Goal: Transaction & Acquisition: Book appointment/travel/reservation

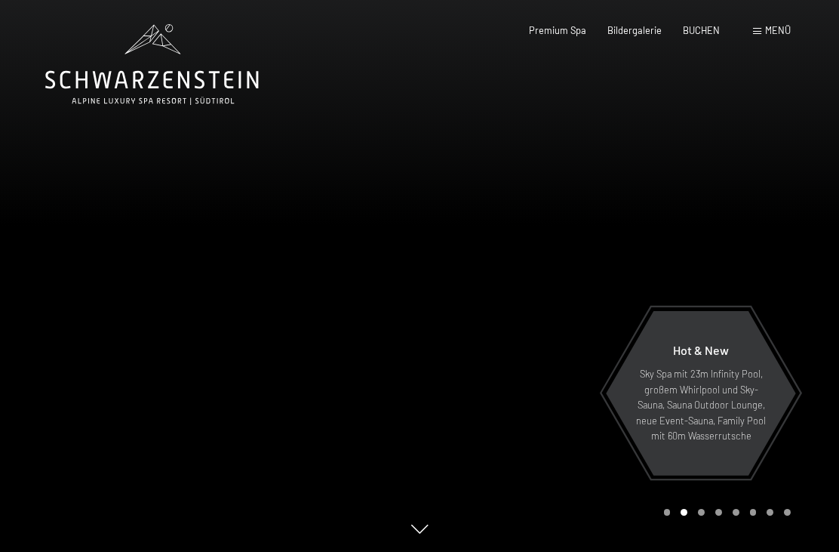
click at [784, 35] on span "Menü" at bounding box center [778, 30] width 26 height 12
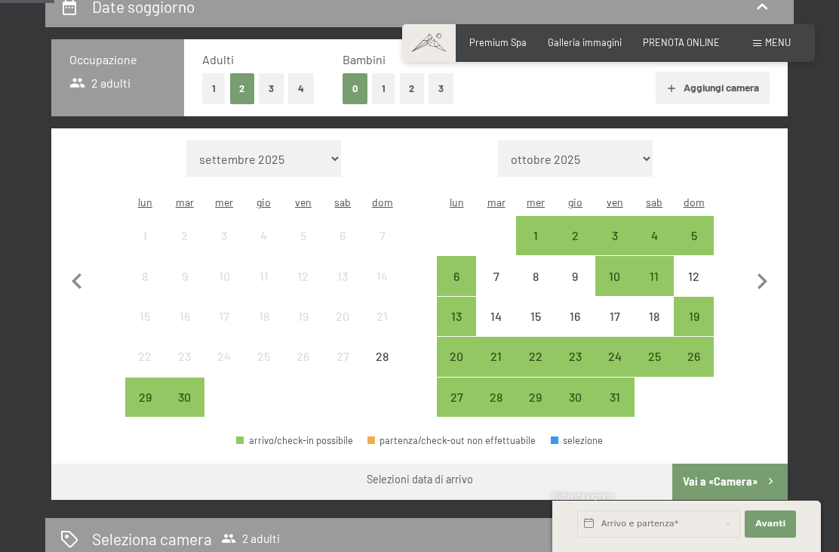
scroll to position [344, 0]
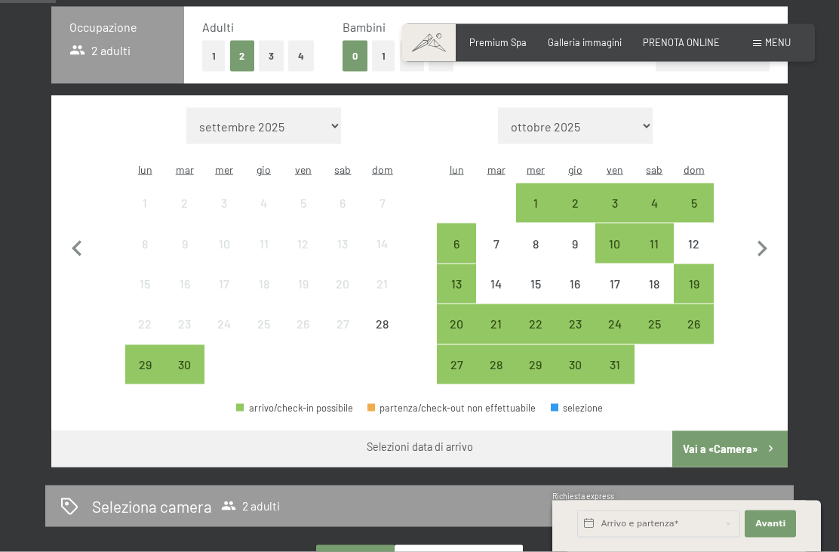
click at [761, 252] on icon "button" at bounding box center [763, 249] width 32 height 32
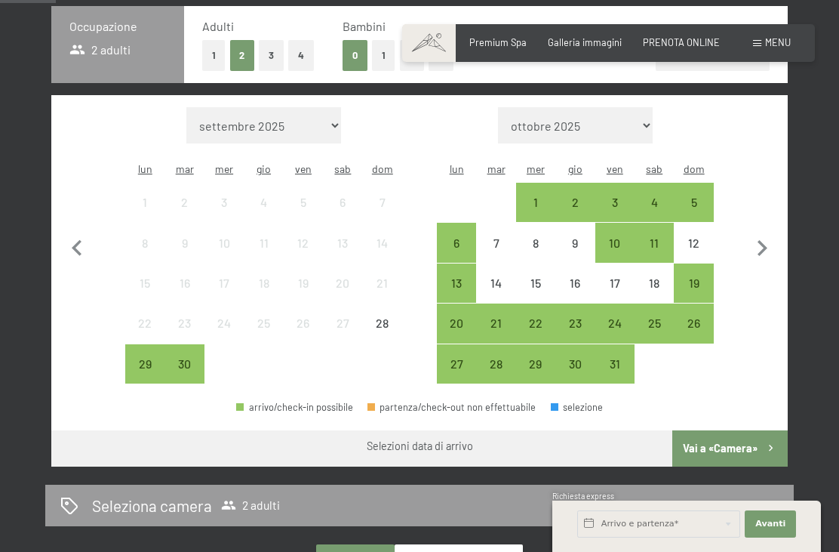
select select "[DATE]"
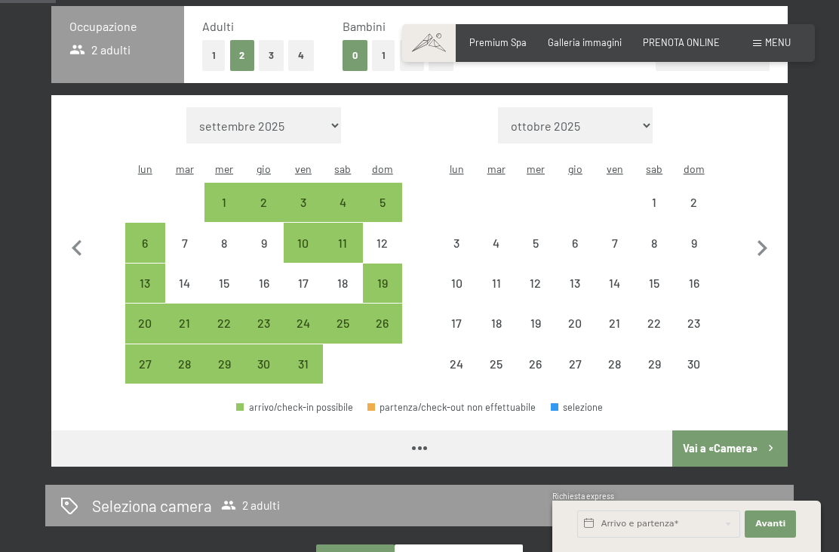
select select "2025-10-01"
select select "2025-11-01"
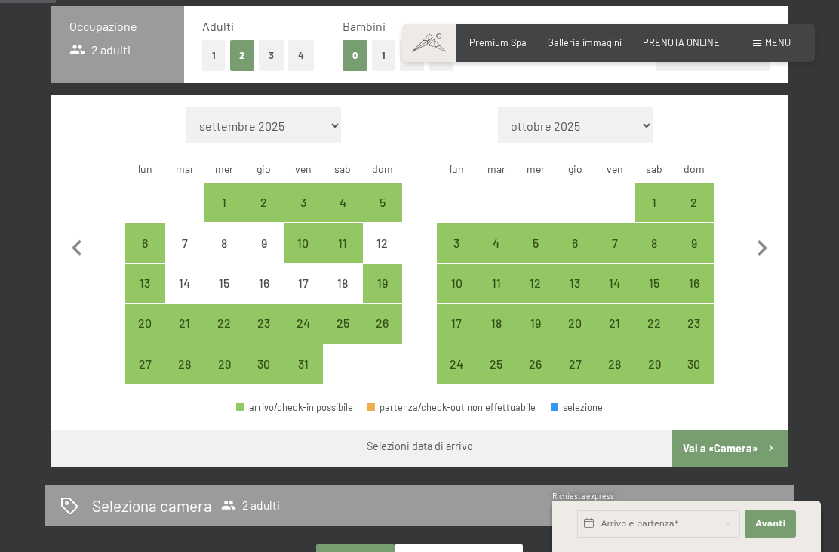
click at [769, 247] on icon "button" at bounding box center [763, 249] width 32 height 32
select select "2025-11-01"
select select "2025-12-01"
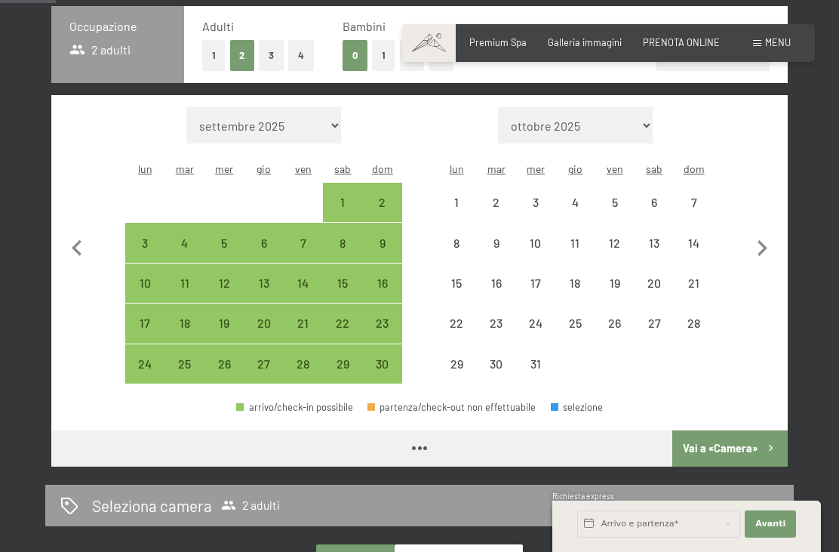
select select "2025-11-01"
select select "2025-12-01"
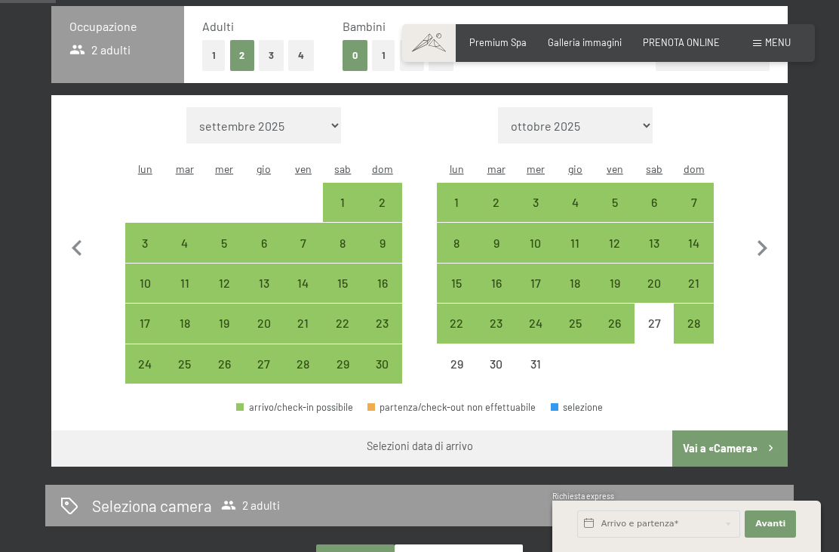
click at [658, 196] on div "6" at bounding box center [654, 214] width 36 height 36
select select "2025-11-01"
select select "2025-12-01"
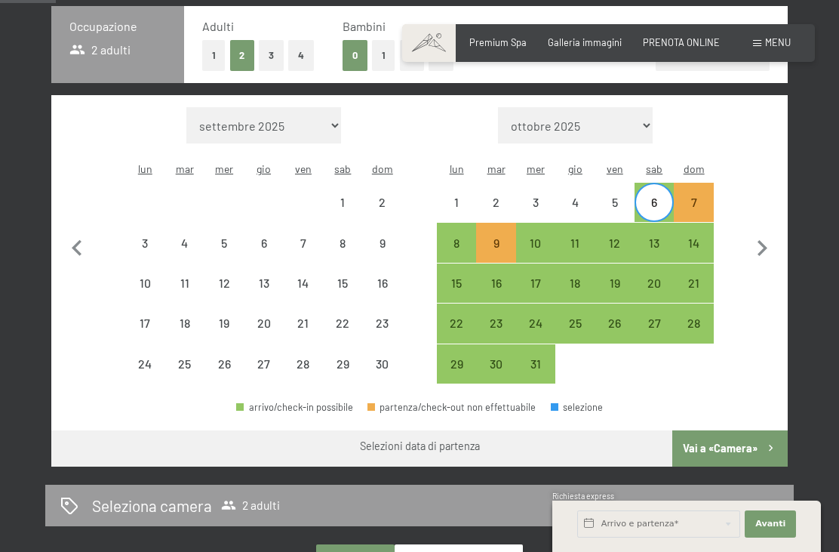
click at [504, 237] on div "9" at bounding box center [496, 255] width 36 height 36
select select "2025-11-01"
select select "2025-12-01"
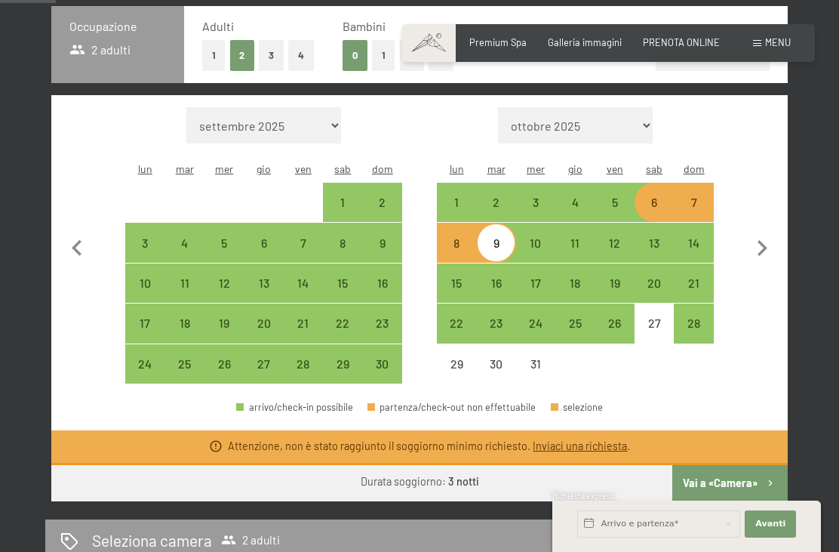
click at [755, 470] on button "Vai a «Camera»" at bounding box center [731, 483] width 116 height 36
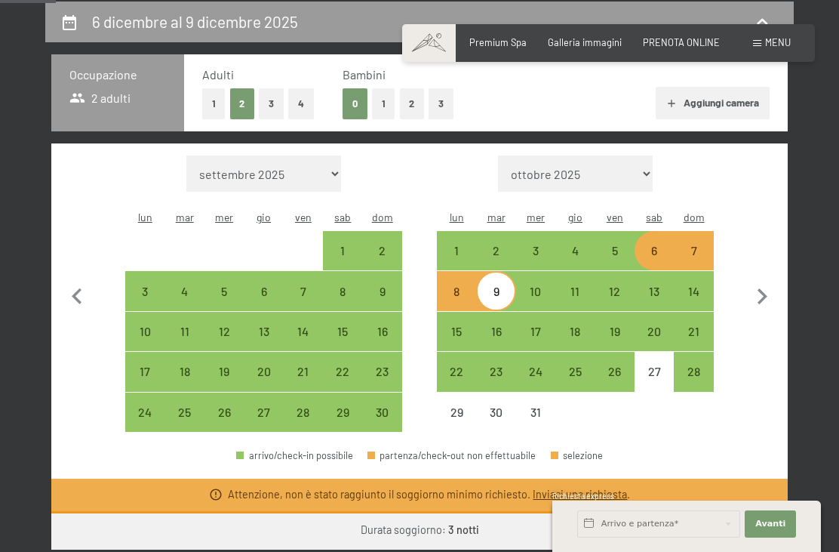
select select "2025-11-01"
select select "2025-12-01"
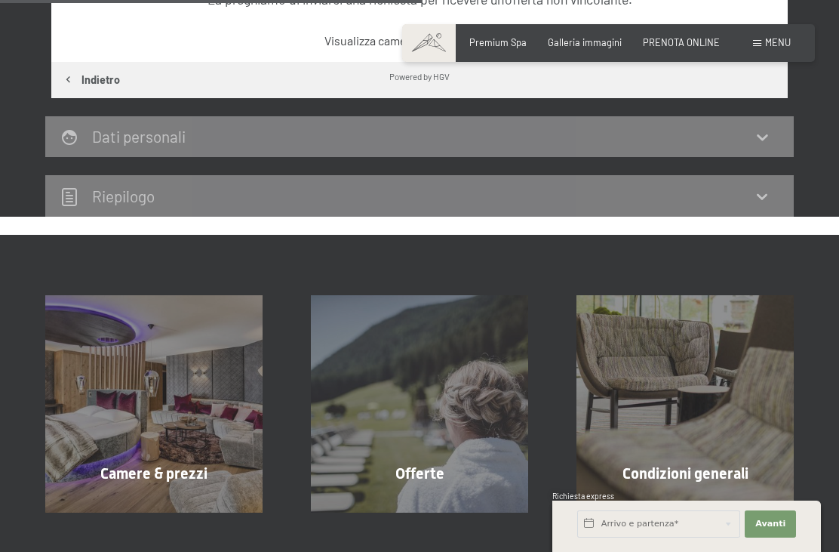
scroll to position [509, 0]
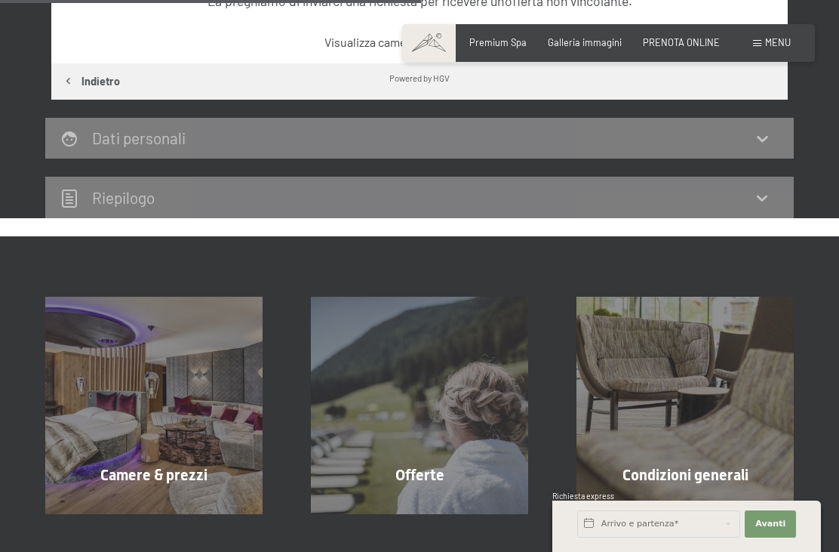
click at [762, 206] on div "Riepilogo" at bounding box center [419, 198] width 749 height 42
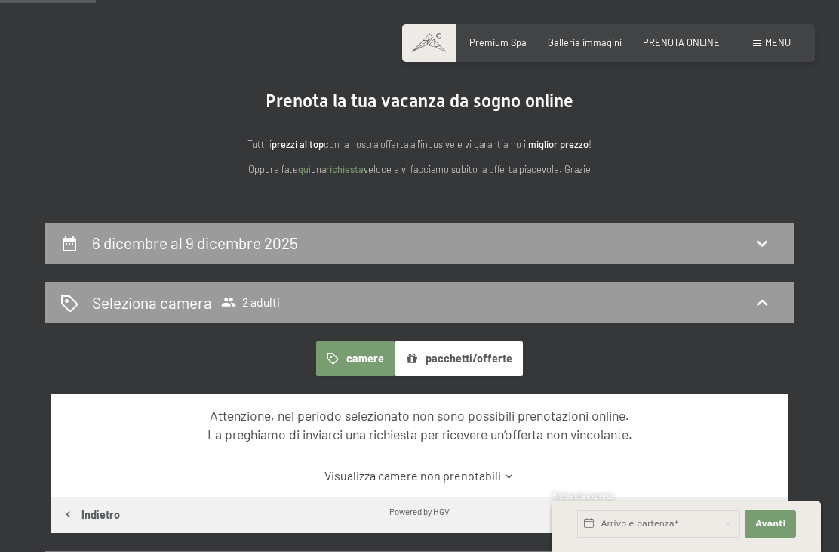
scroll to position [0, 0]
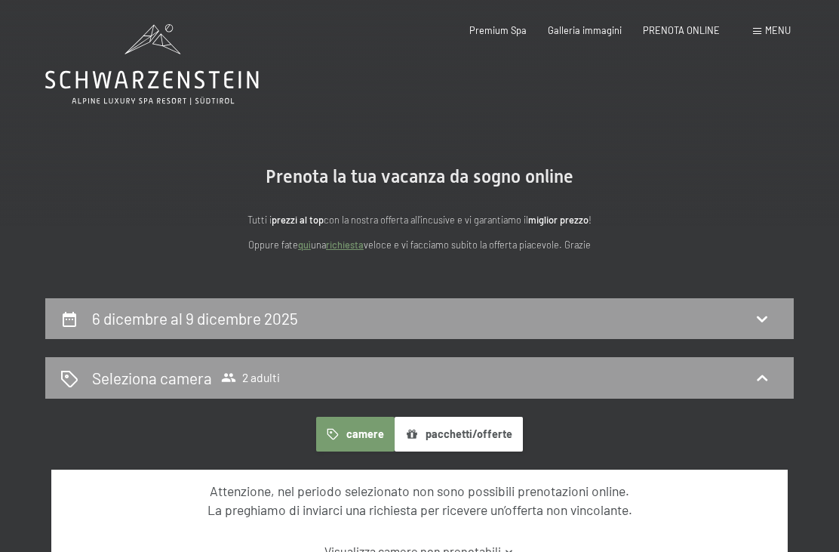
click at [374, 436] on button "camere" at bounding box center [355, 434] width 79 height 35
click at [472, 439] on button "pacchetti/offerte" at bounding box center [459, 434] width 128 height 35
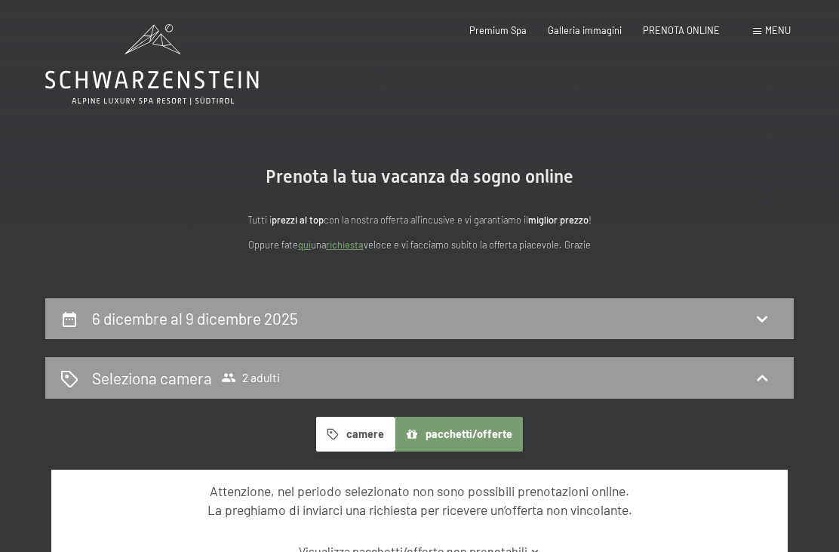
click at [692, 31] on span "PRENOTA ONLINE" at bounding box center [681, 30] width 77 height 12
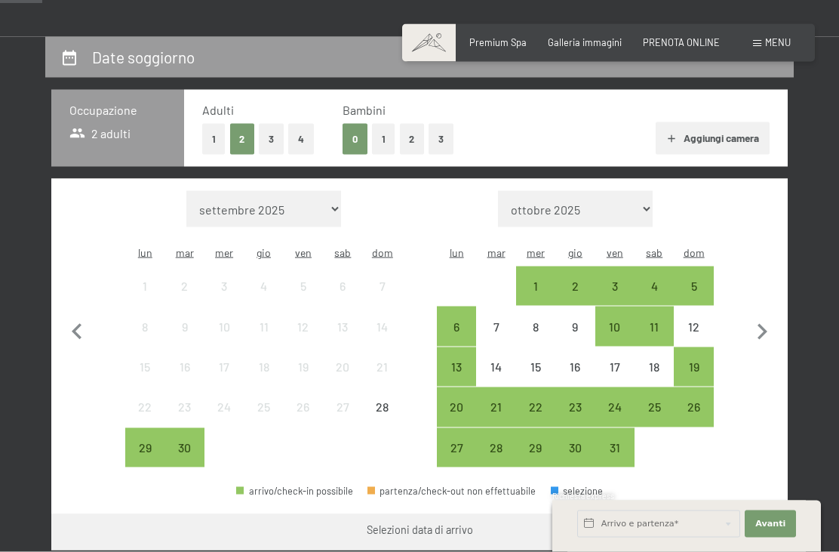
click at [769, 327] on icon "button" at bounding box center [763, 332] width 32 height 32
select select "2025-10-01"
select select "2025-11-01"
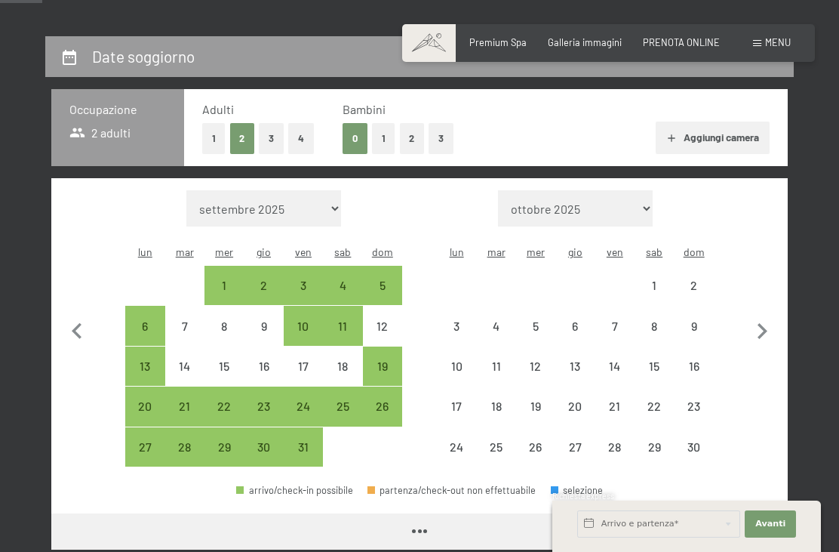
click at [762, 327] on icon "button" at bounding box center [763, 332] width 32 height 32
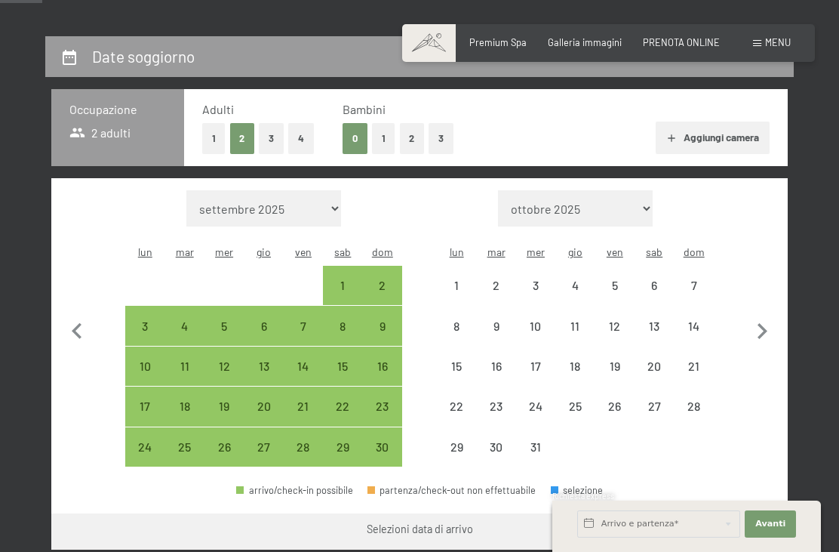
select select "2025-11-01"
select select "2025-12-01"
select select "2025-11-01"
select select "2025-12-01"
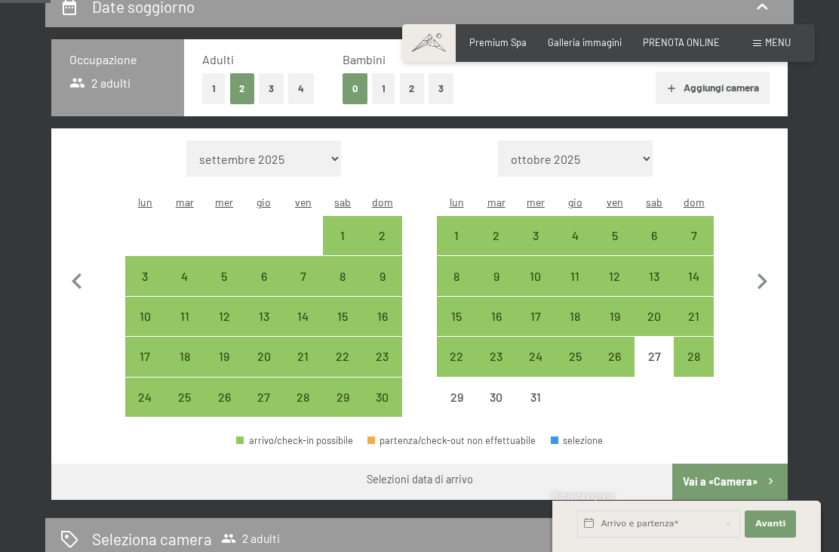
scroll to position [313, 0]
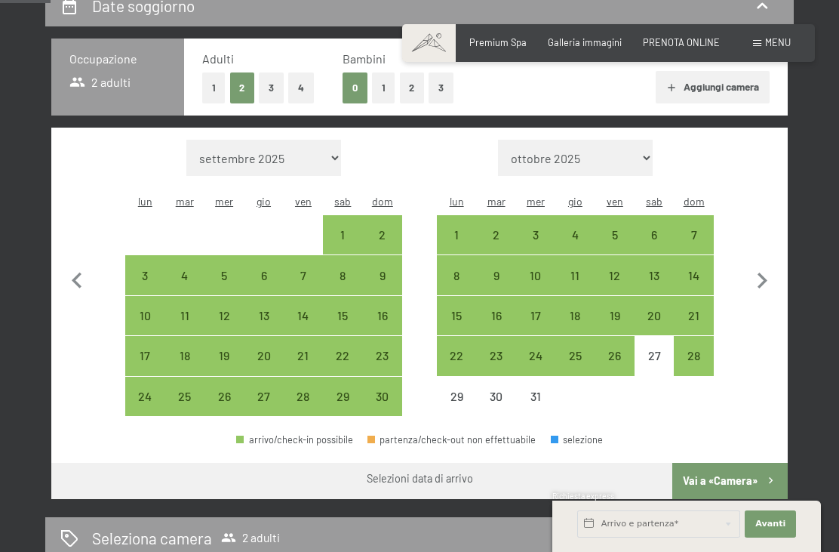
click at [611, 229] on div "5" at bounding box center [615, 247] width 36 height 36
select select "2025-11-01"
select select "2025-12-01"
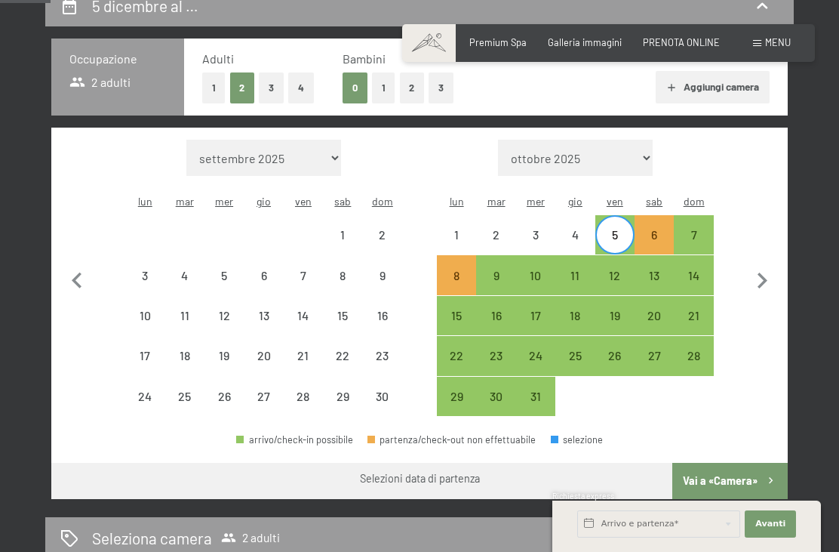
click at [759, 219] on button "button" at bounding box center [763, 278] width 32 height 277
select select "2025-12-01"
select select "2026-01-01"
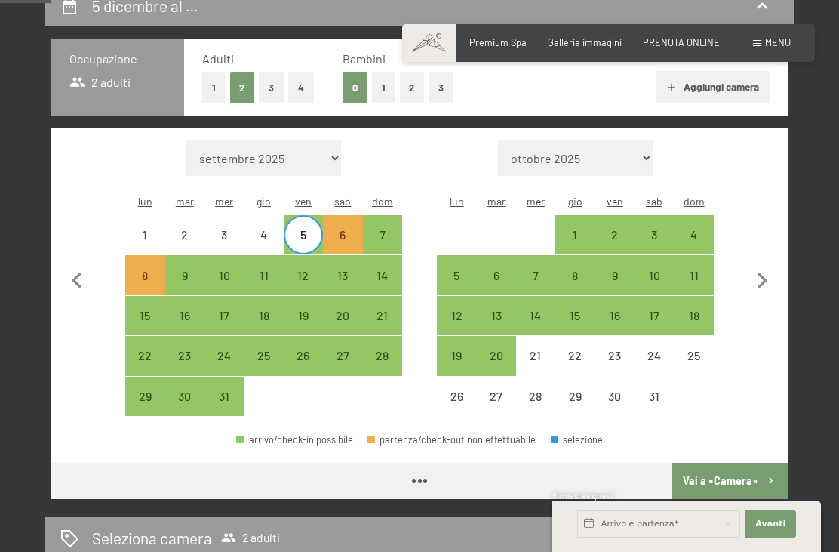
select select "2025-12-01"
select select "2026-01-01"
click at [75, 273] on icon "button" at bounding box center [77, 281] width 32 height 32
select select "2025-11-01"
select select "2025-12-01"
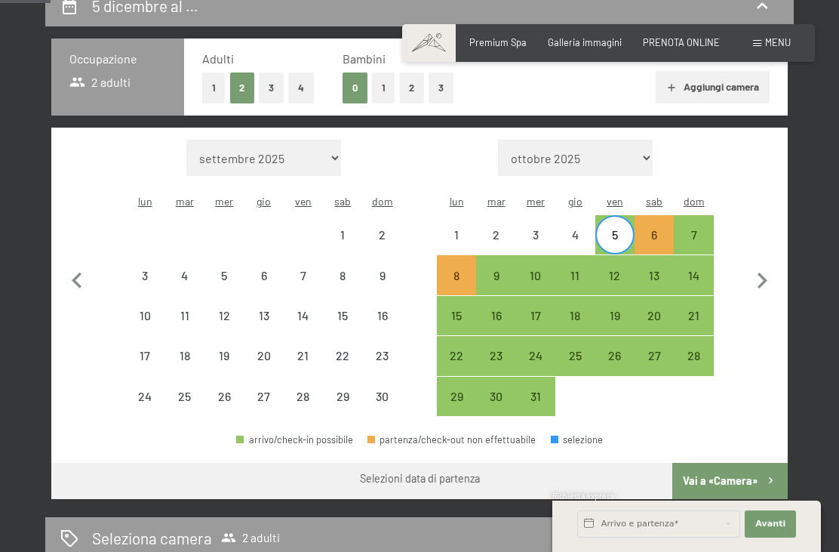
click at [457, 229] on div "1" at bounding box center [457, 247] width 36 height 36
select select "2025-11-01"
select select "2025-12-01"
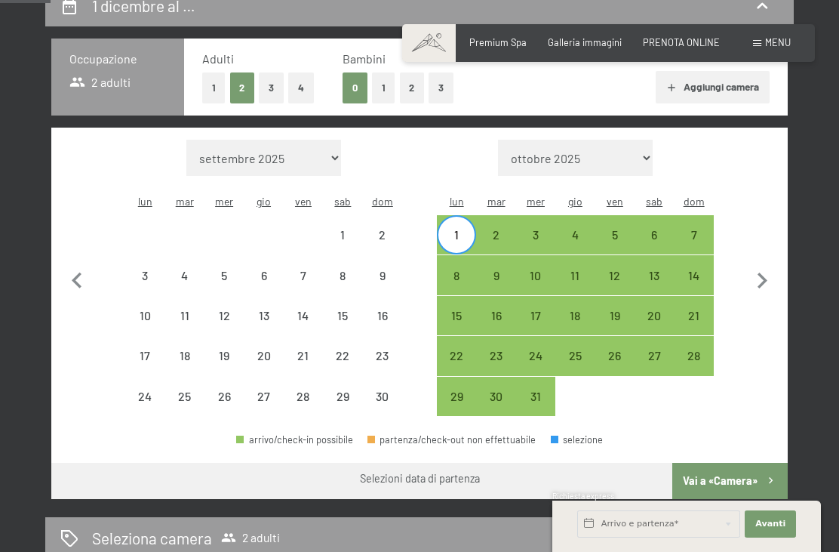
click at [699, 229] on div "7" at bounding box center [694, 247] width 36 height 36
select select "2025-11-01"
select select "2025-12-01"
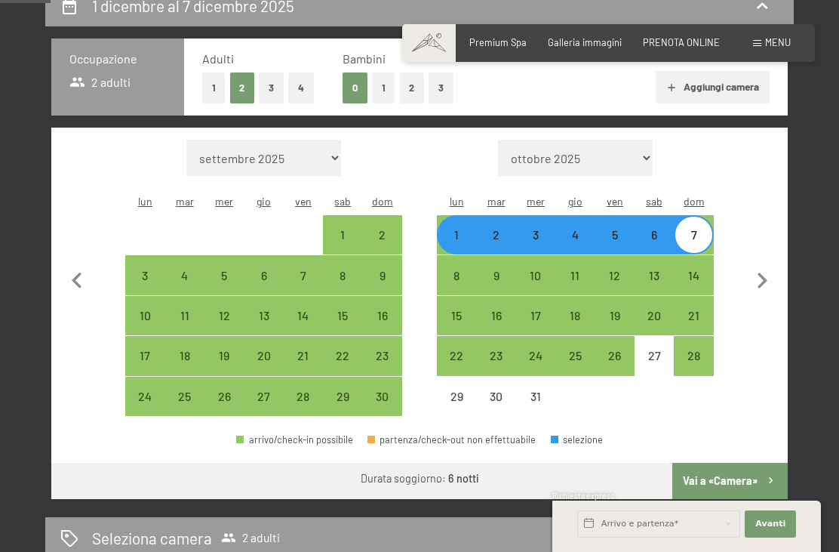
click at [458, 229] on div "1" at bounding box center [457, 247] width 36 height 36
select select "[DATE]"
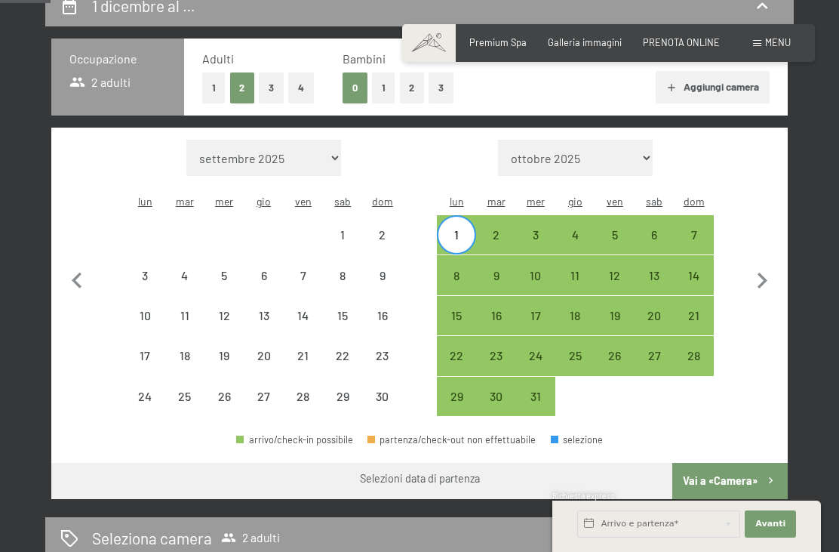
click at [454, 270] on div "8" at bounding box center [457, 288] width 36 height 36
select select "2025-11-01"
select select "2025-12-01"
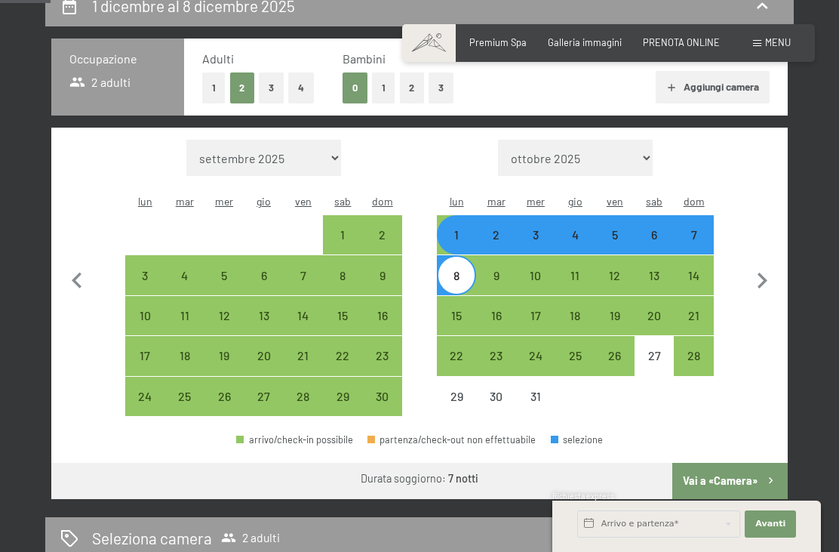
click at [662, 229] on div "6" at bounding box center [654, 247] width 36 height 36
select select "2025-11-01"
select select "2025-12-01"
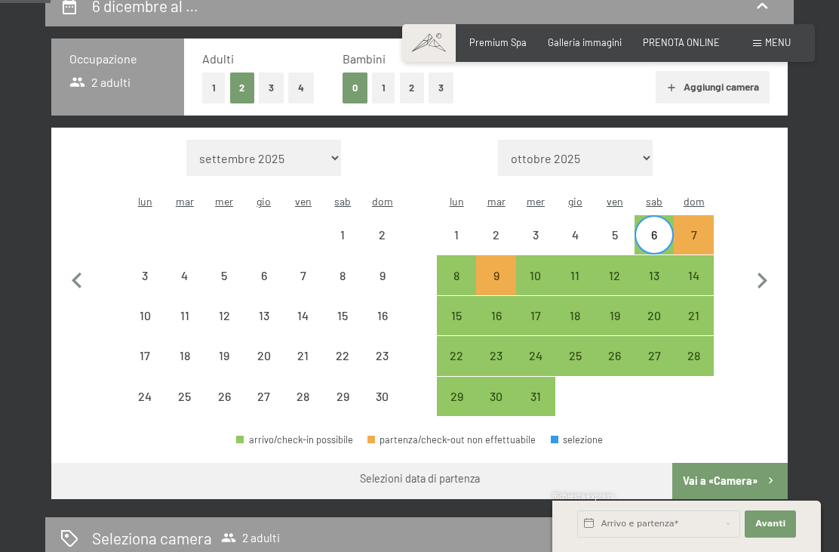
click at [612, 270] on div "12" at bounding box center [615, 288] width 36 height 36
select select "2025-11-01"
select select "2025-12-01"
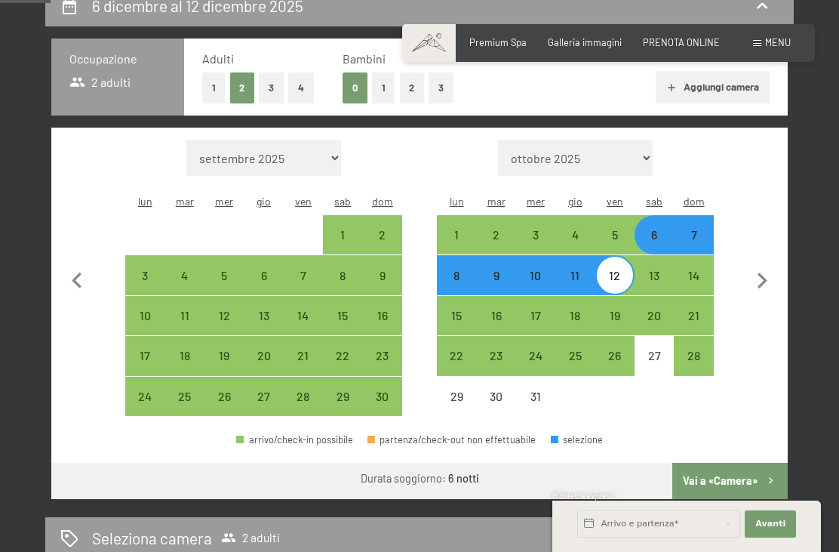
click at [573, 270] on div "11" at bounding box center [575, 288] width 36 height 36
select select "2025-11-01"
select select "2025-12-01"
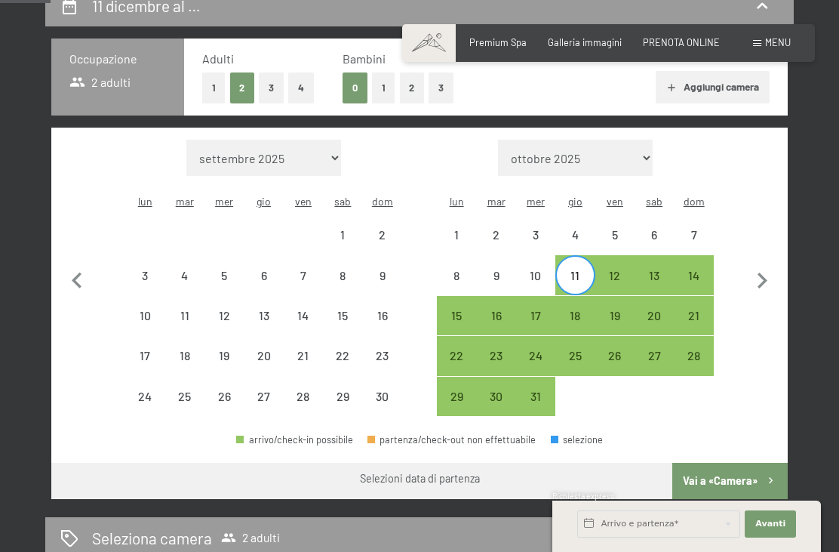
click at [657, 229] on div "6" at bounding box center [654, 247] width 36 height 36
select select "2025-11-01"
select select "2025-12-01"
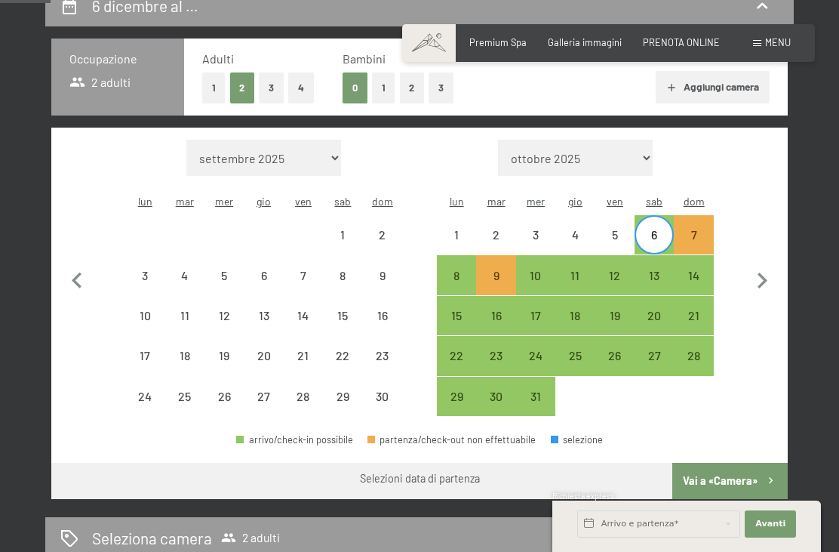
click at [531, 270] on div "10" at bounding box center [536, 288] width 36 height 36
select select "2025-11-01"
select select "2025-12-01"
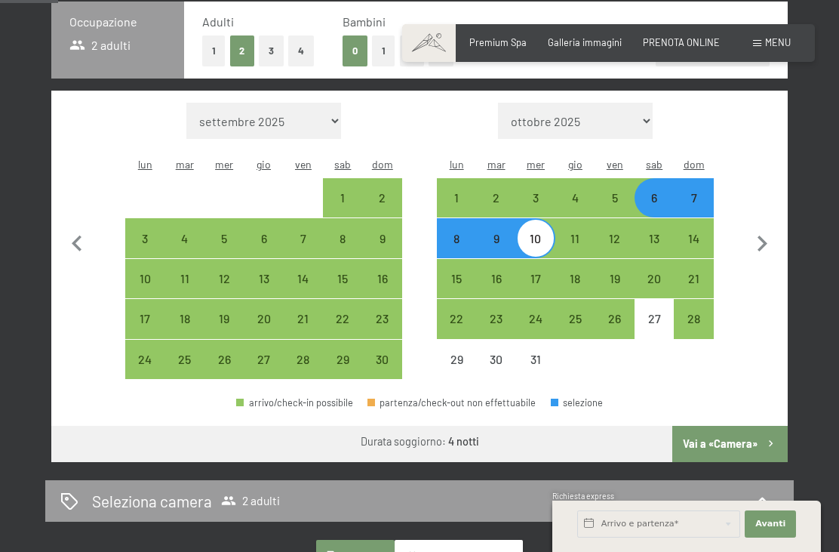
scroll to position [355, 0]
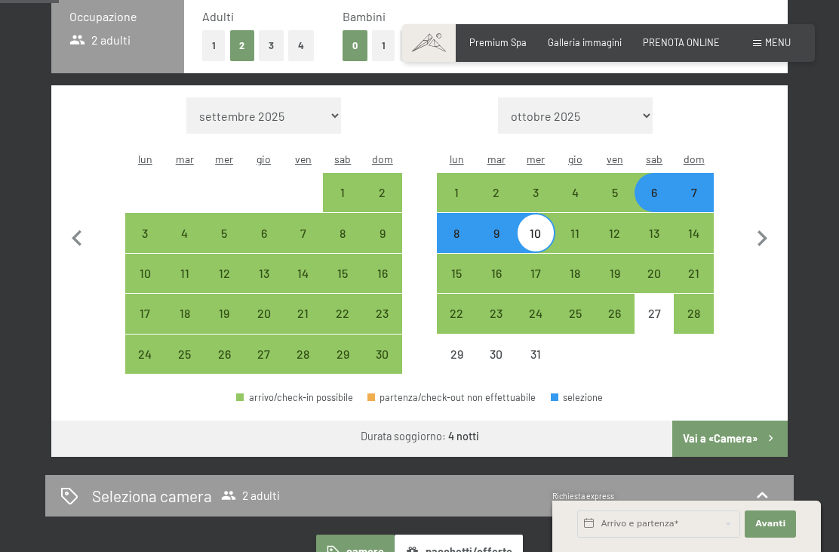
click at [390, 186] on div "2" at bounding box center [383, 204] width 36 height 36
select select "2025-11-01"
select select "2025-12-01"
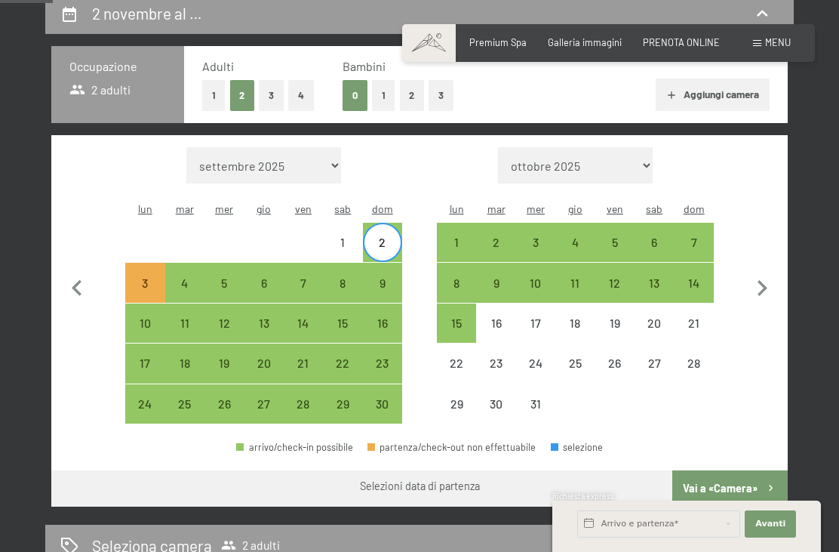
scroll to position [304, 0]
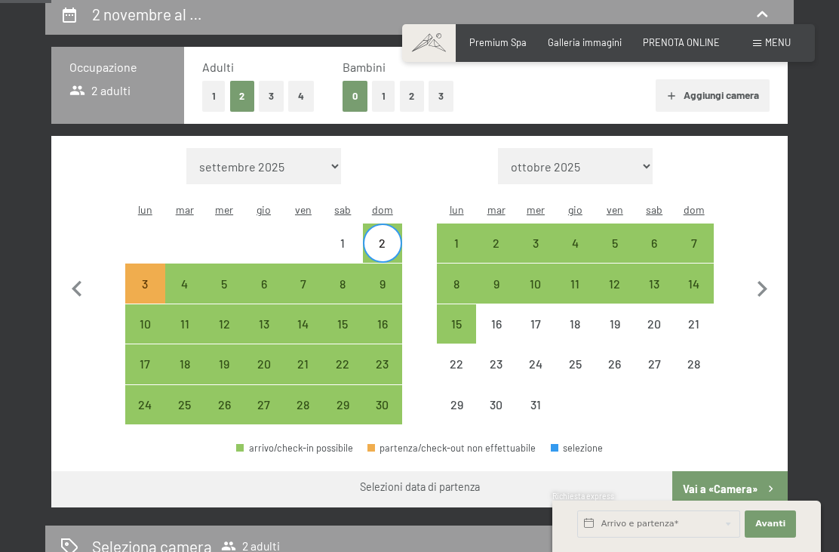
click at [592, 47] on div "Galleria immagini" at bounding box center [585, 43] width 74 height 14
click at [583, 43] on span "Galleria immagini" at bounding box center [585, 42] width 74 height 12
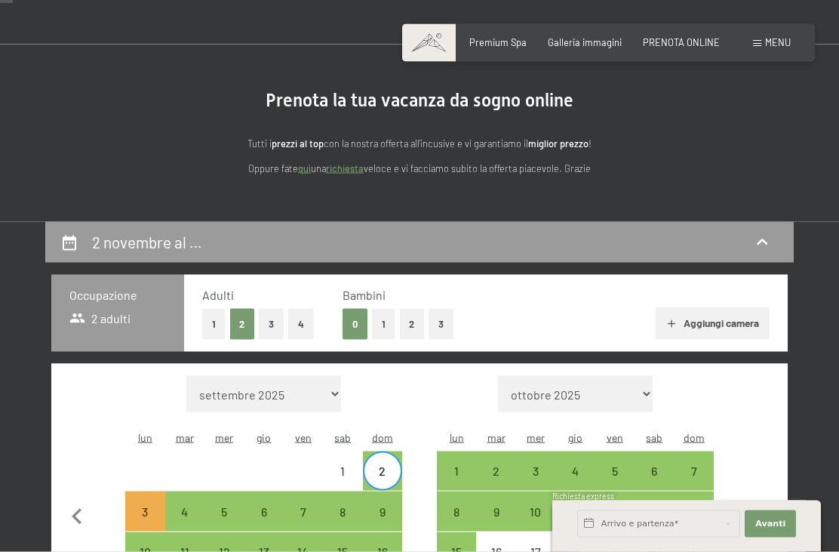
scroll to position [77, 0]
click at [487, 48] on div "Premium Spa Galleria immagini PRENOTA ONLINE" at bounding box center [584, 43] width 315 height 14
click at [506, 42] on span "Premium Spa" at bounding box center [498, 42] width 57 height 12
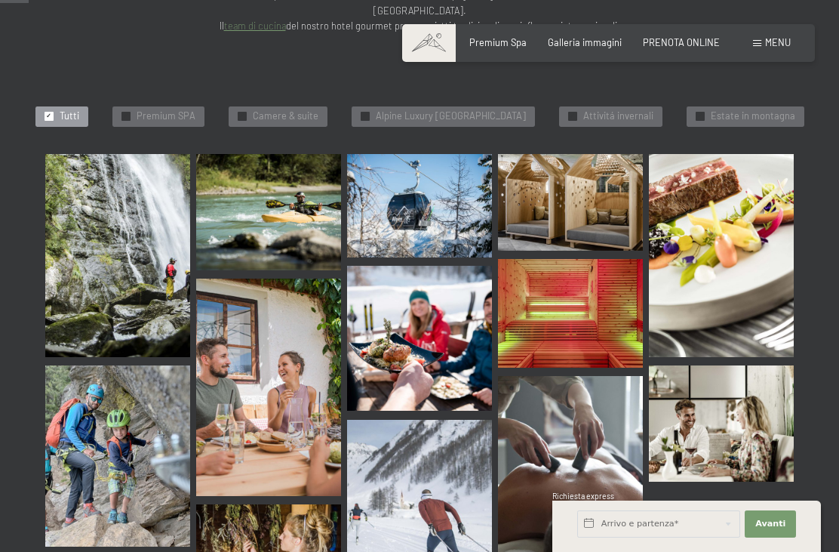
scroll to position [424, 0]
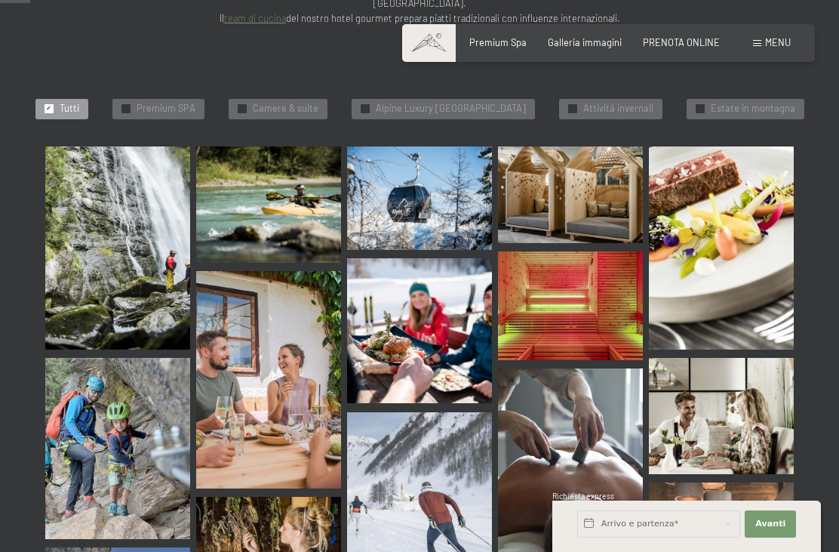
click at [627, 162] on img at bounding box center [570, 194] width 145 height 97
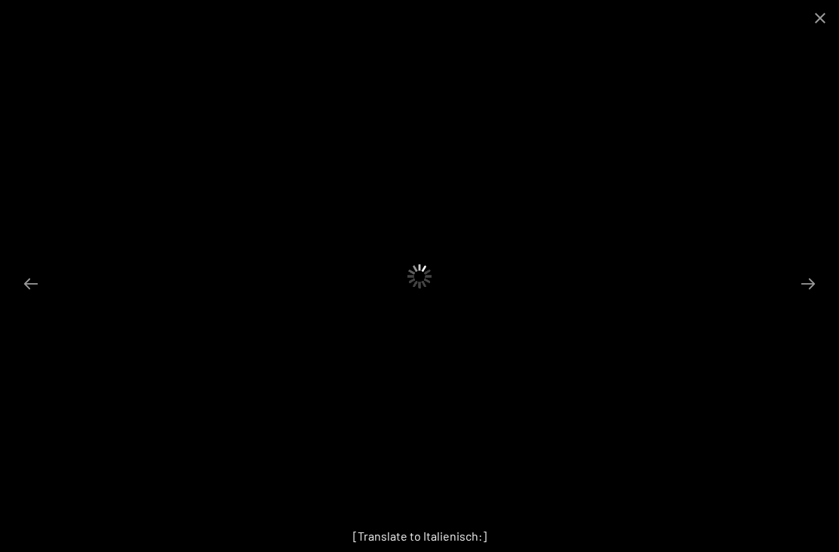
scroll to position [472, 0]
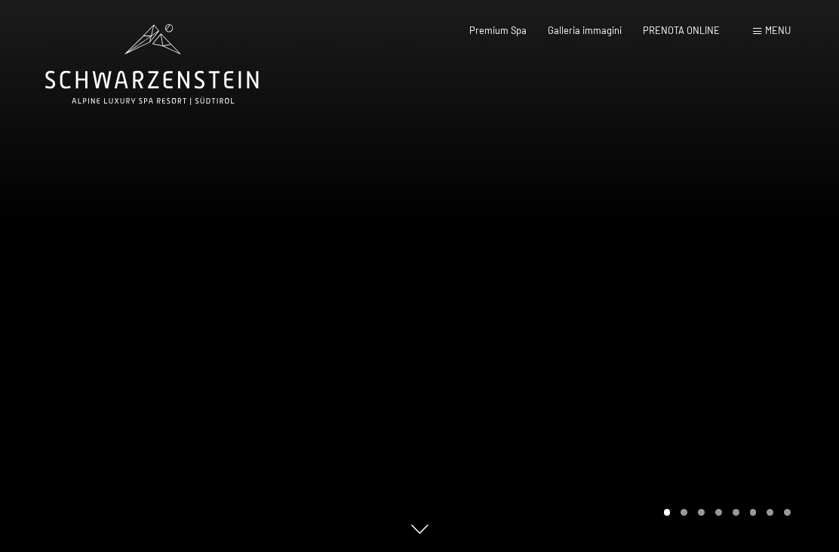
click at [775, 32] on span "Menu" at bounding box center [778, 30] width 26 height 12
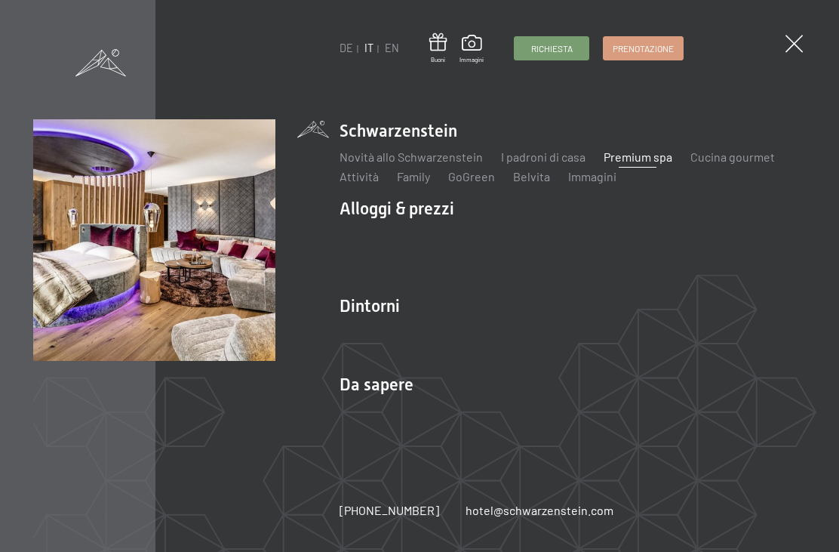
click at [492, 242] on link "Camere & prezzi" at bounding box center [473, 235] width 86 height 14
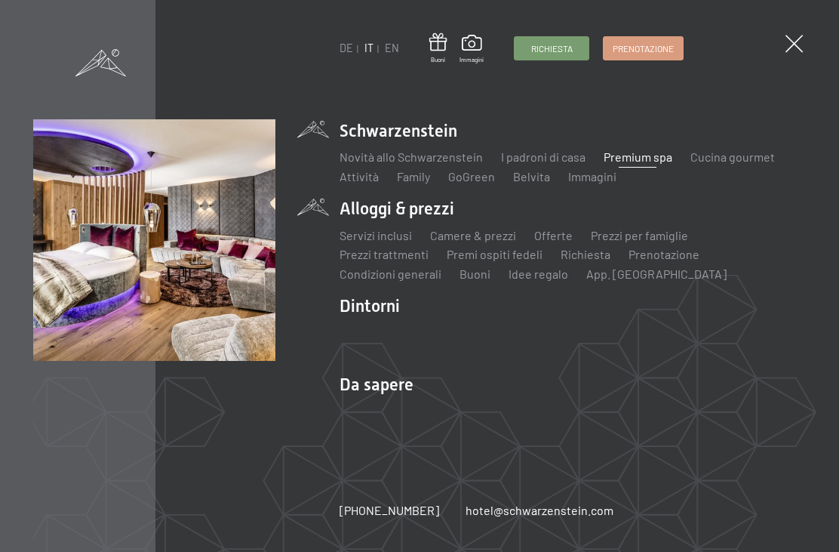
click at [648, 57] on link "Prenotazione" at bounding box center [643, 48] width 79 height 23
click at [647, 56] on link "Prenotazione" at bounding box center [643, 48] width 79 height 23
click at [799, 51] on span at bounding box center [794, 43] width 17 height 17
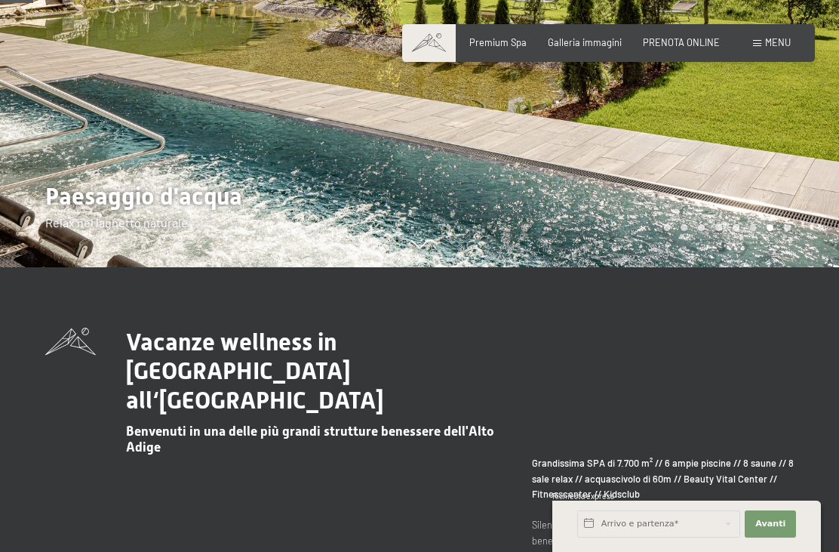
scroll to position [257, 0]
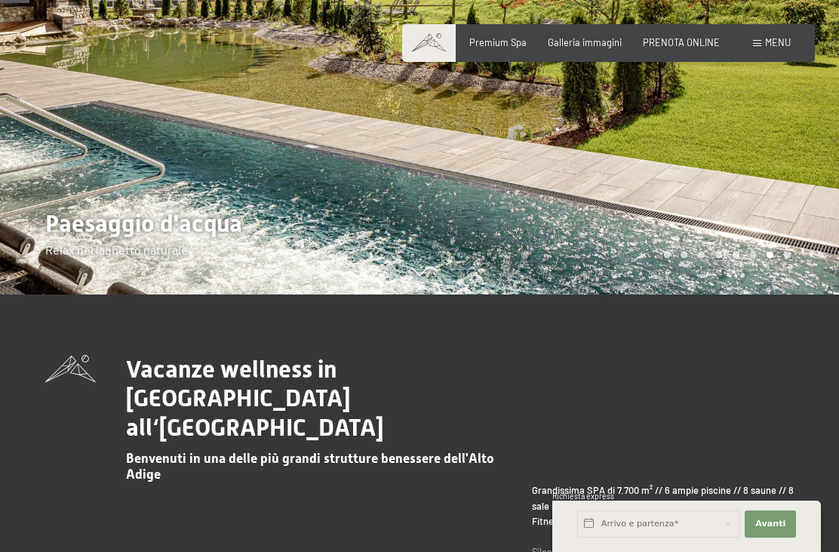
click at [177, 203] on div at bounding box center [210, 19] width 420 height 552
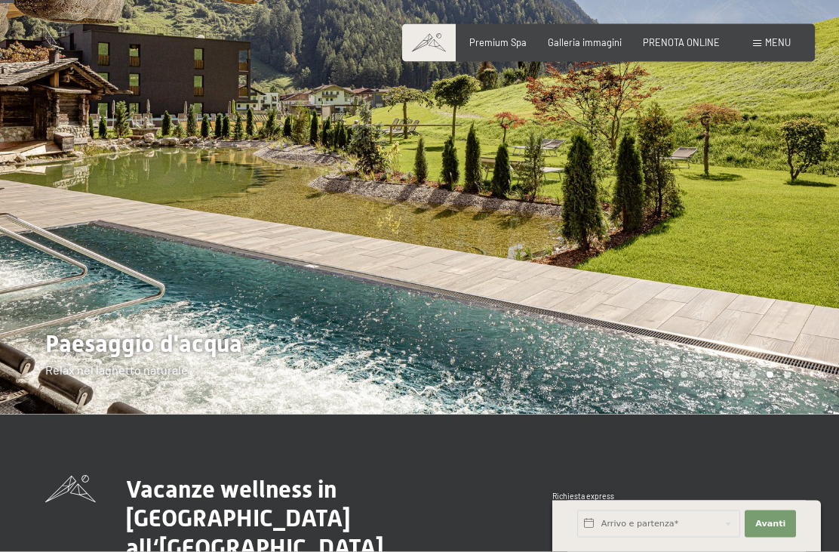
scroll to position [123, 0]
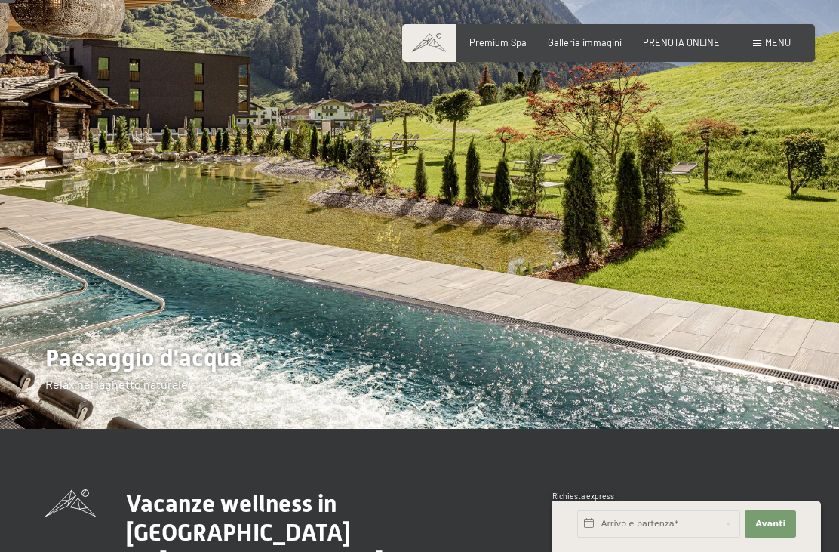
click at [173, 298] on div at bounding box center [210, 153] width 420 height 552
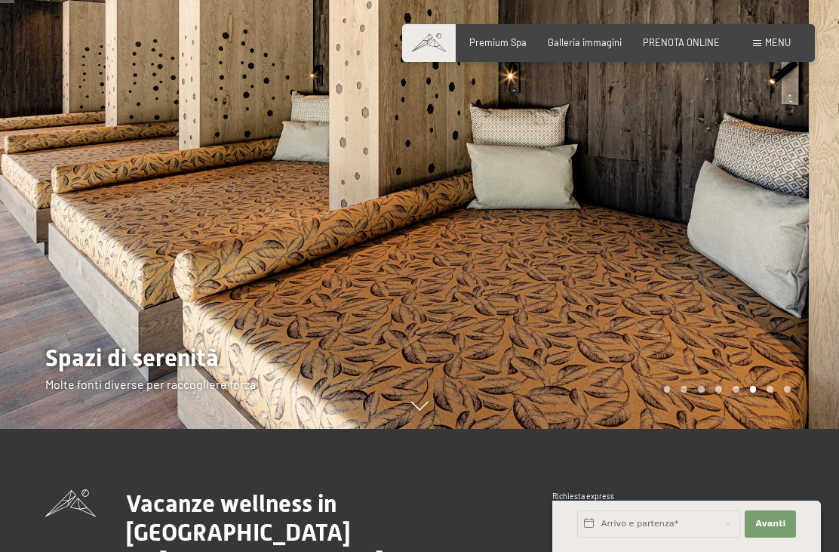
click at [140, 222] on div at bounding box center [210, 153] width 420 height 552
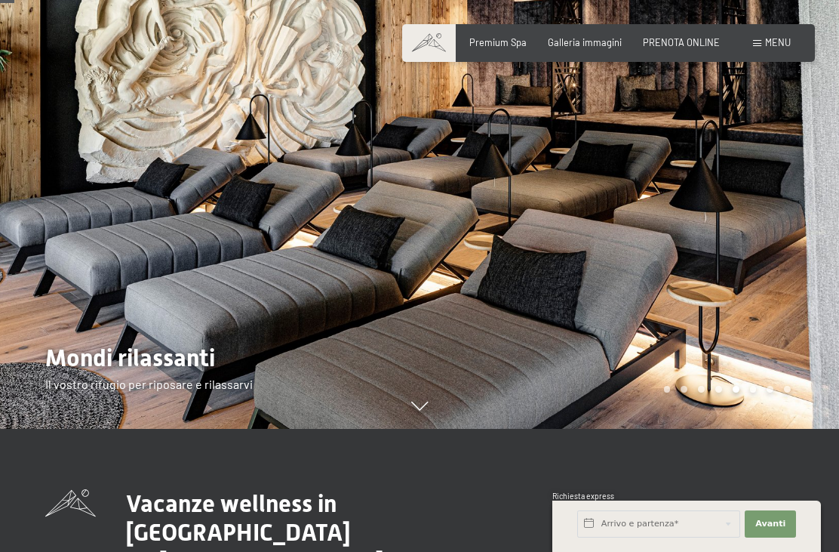
click at [122, 214] on div at bounding box center [210, 153] width 420 height 552
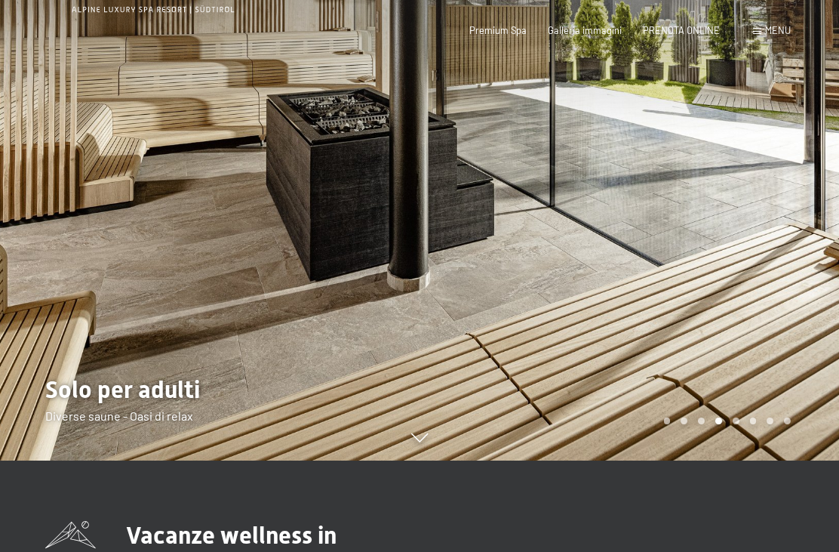
scroll to position [0, 0]
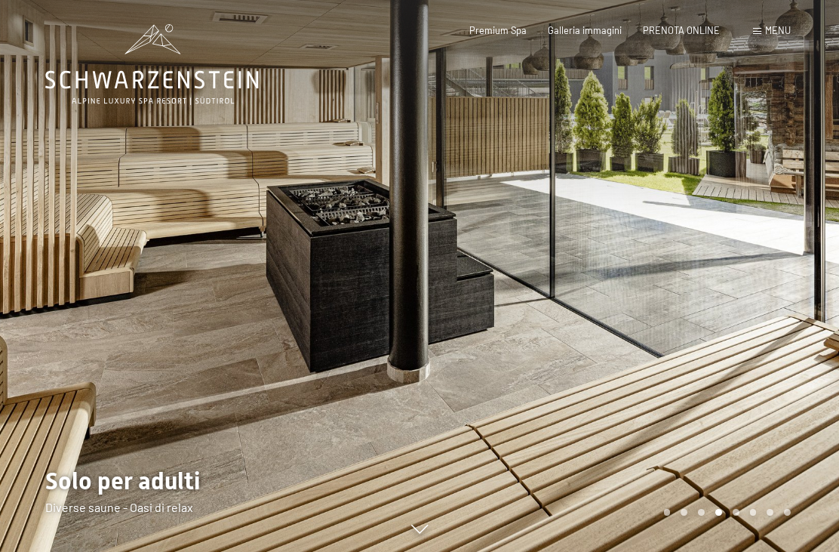
click at [128, 278] on div at bounding box center [210, 276] width 420 height 552
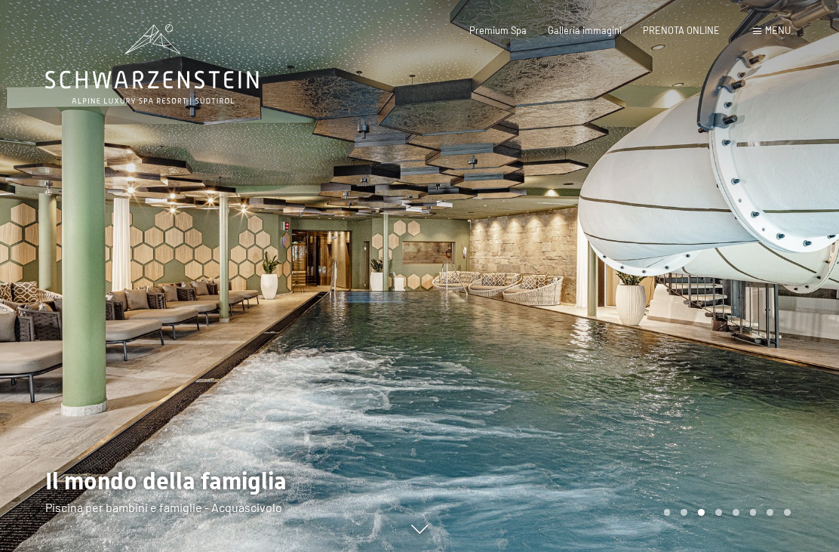
click at [177, 239] on div at bounding box center [210, 276] width 420 height 552
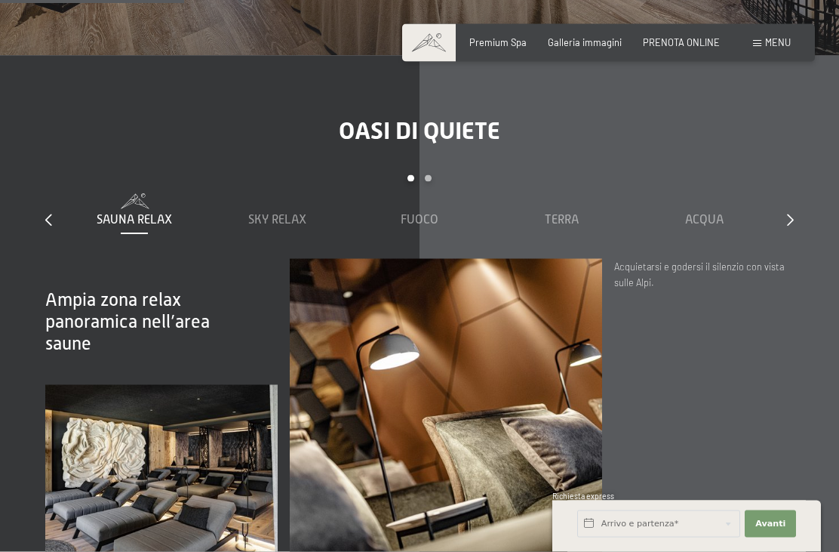
scroll to position [1601, 0]
click at [409, 213] on span "Fuoco" at bounding box center [420, 220] width 38 height 14
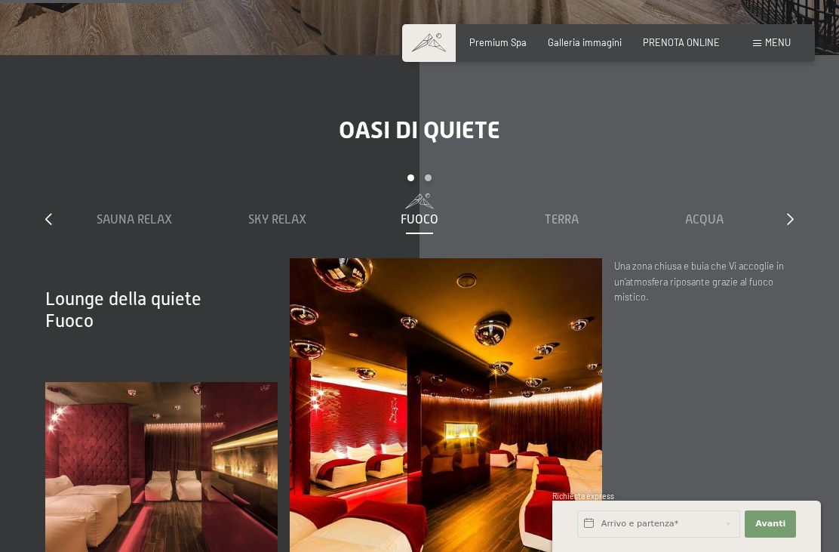
click at [555, 193] on div "Terra" at bounding box center [562, 210] width 131 height 35
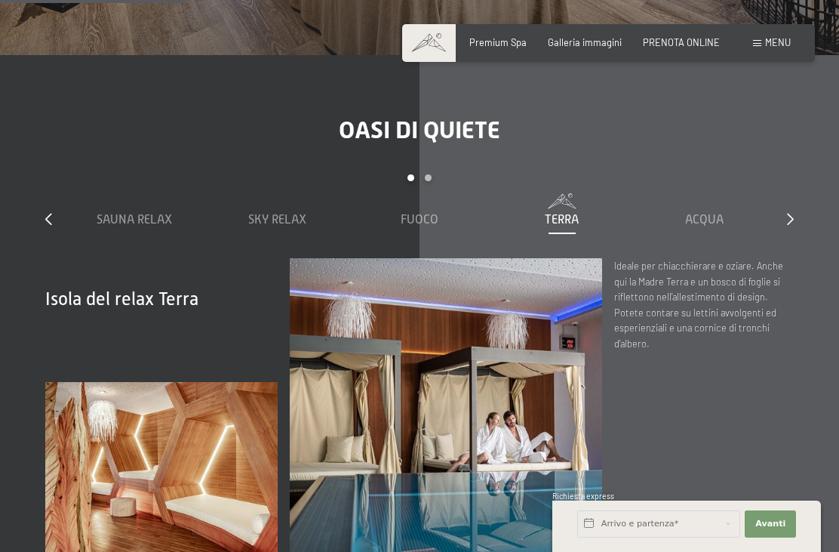
click at [697, 213] on span "Acqua" at bounding box center [704, 220] width 39 height 14
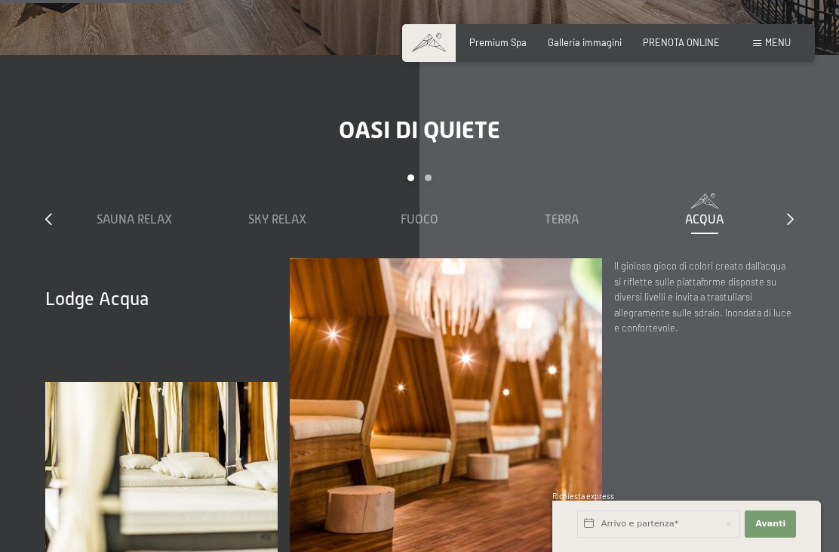
click at [124, 225] on div "Sauna relax Sky Relax Fuoco Terra Acqua Aria Settimo Cielo" at bounding box center [419, 225] width 713 height 65
click at [115, 213] on span "Sauna relax" at bounding box center [134, 220] width 75 height 14
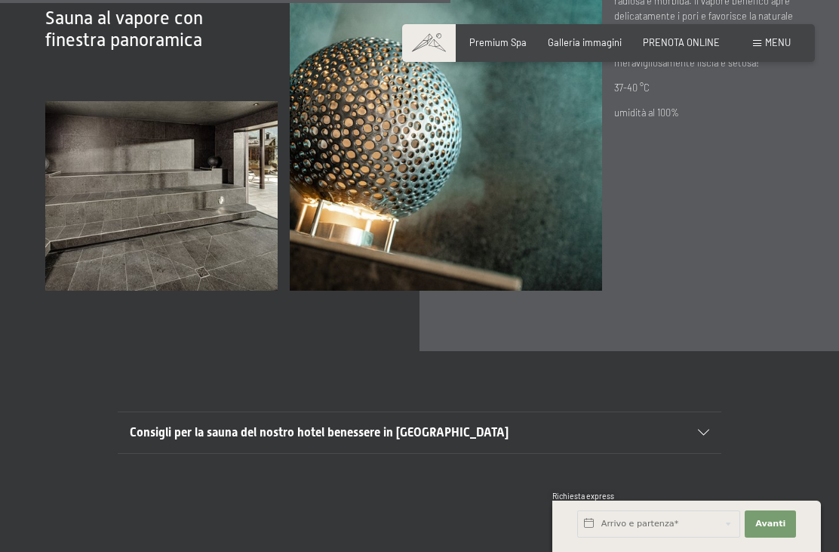
scroll to position [3908, 0]
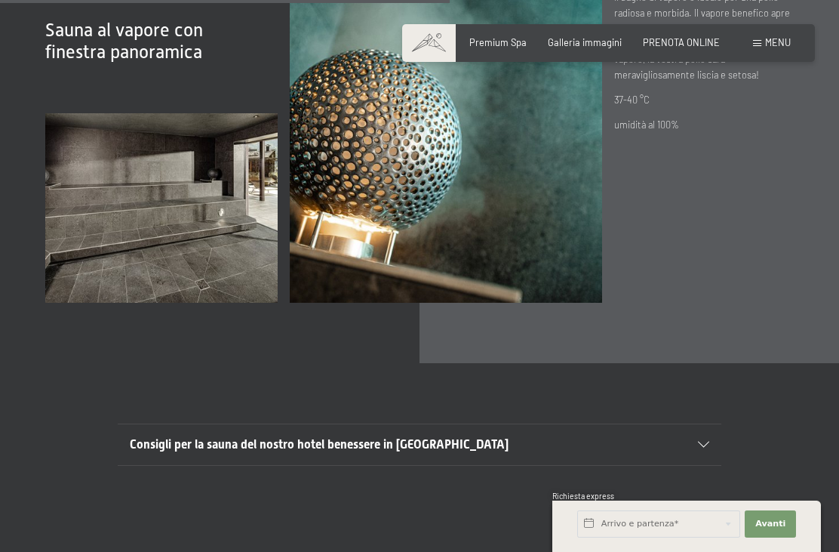
click at [99, 286] on img at bounding box center [161, 207] width 233 height 189
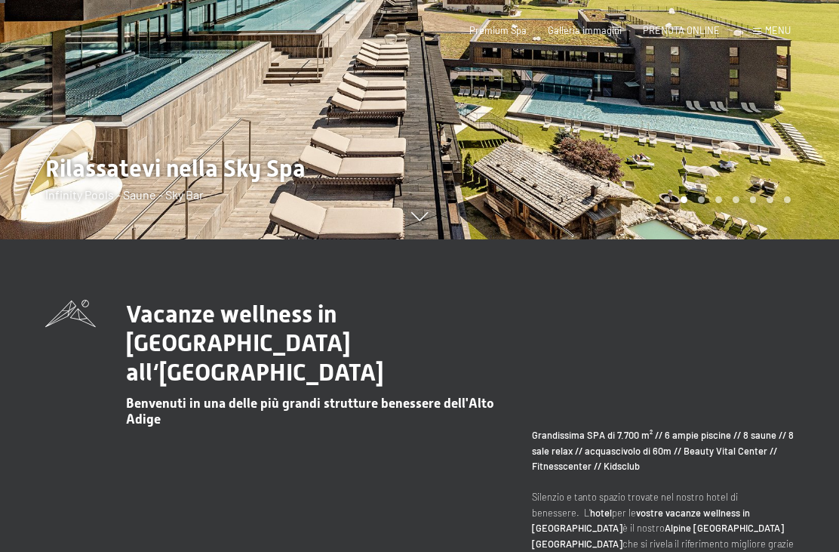
scroll to position [0, 0]
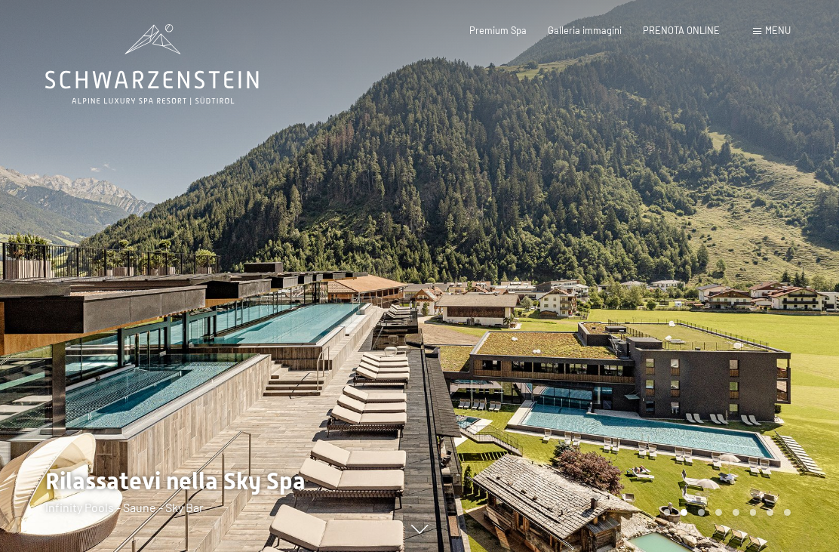
click at [756, 27] on div "Menu" at bounding box center [772, 31] width 38 height 14
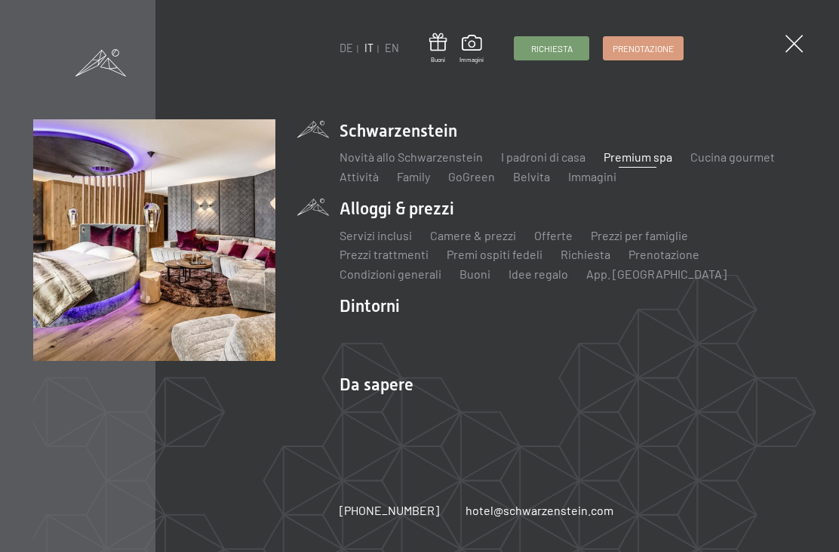
click at [124, 249] on img at bounding box center [186, 186] width 372 height 372
click at [642, 57] on link "Prenotazione" at bounding box center [643, 48] width 79 height 23
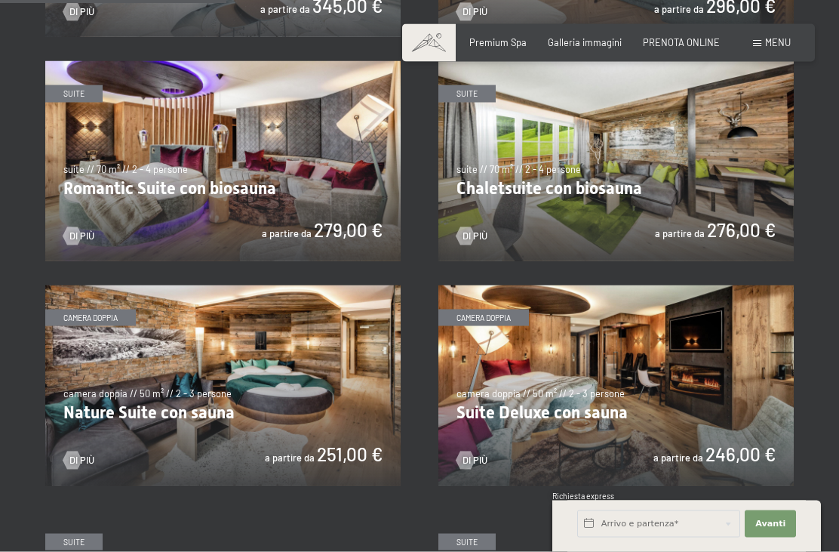
scroll to position [960, 0]
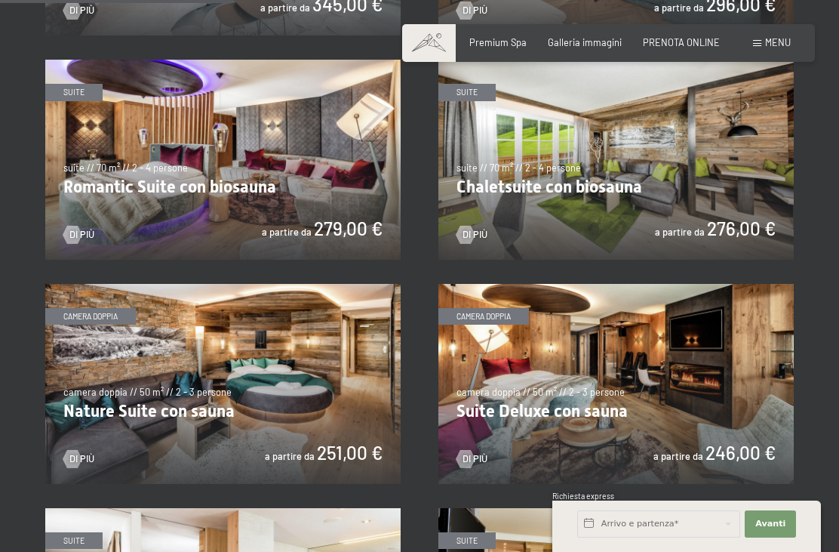
click at [641, 360] on img at bounding box center [617, 384] width 356 height 200
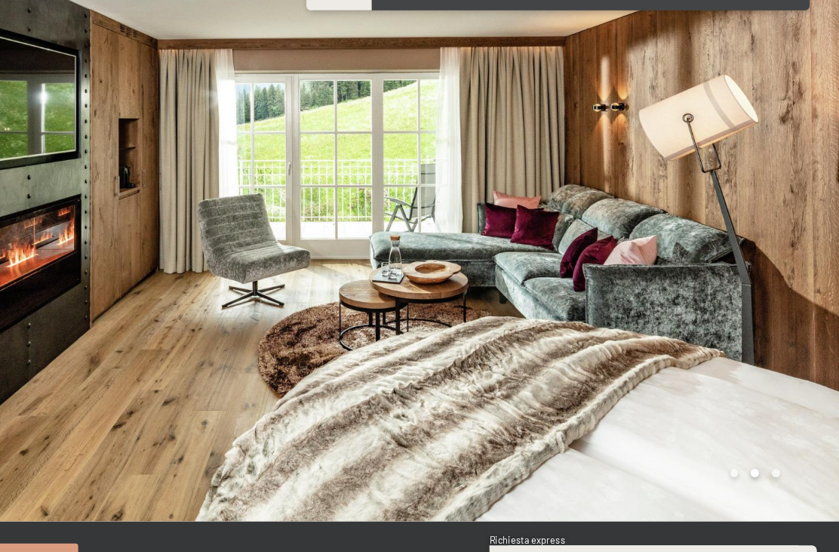
scroll to position [10, 0]
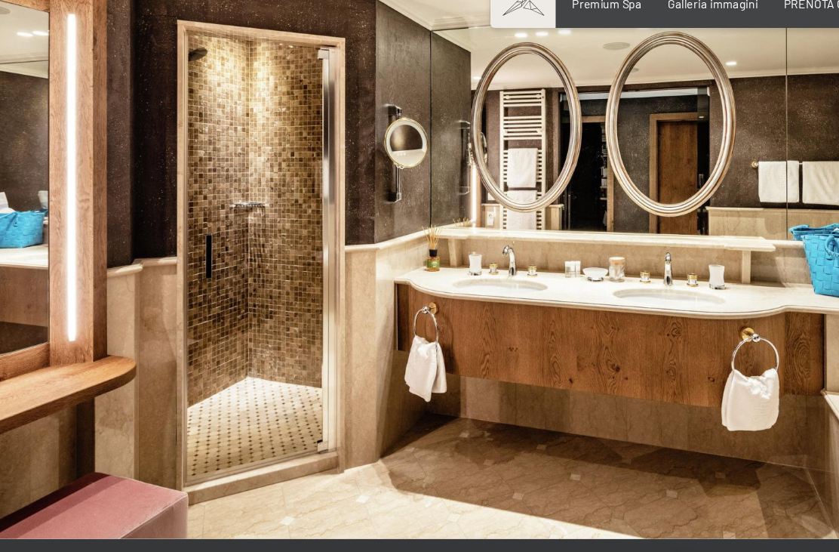
click at [616, 214] on div at bounding box center [630, 235] width 420 height 491
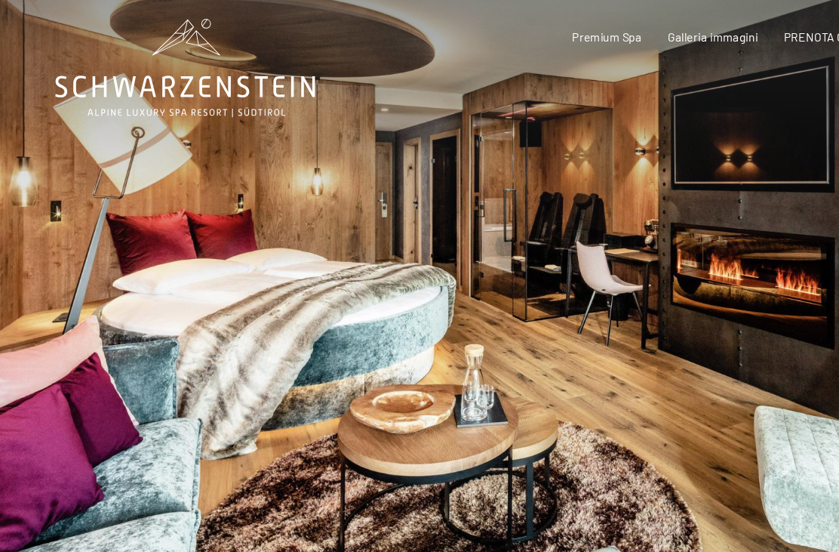
scroll to position [0, 0]
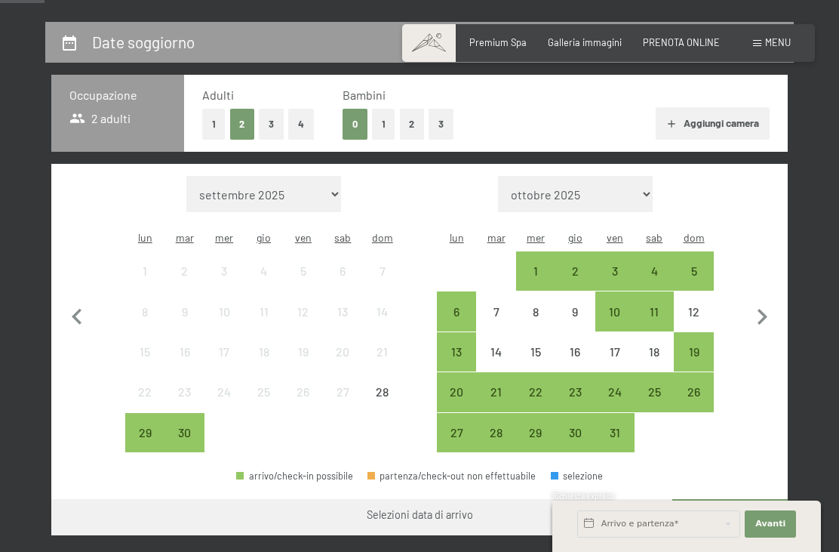
scroll to position [276, 0]
click at [763, 311] on icon "button" at bounding box center [763, 318] width 32 height 32
select select "2025-10-01"
select select "2025-11-01"
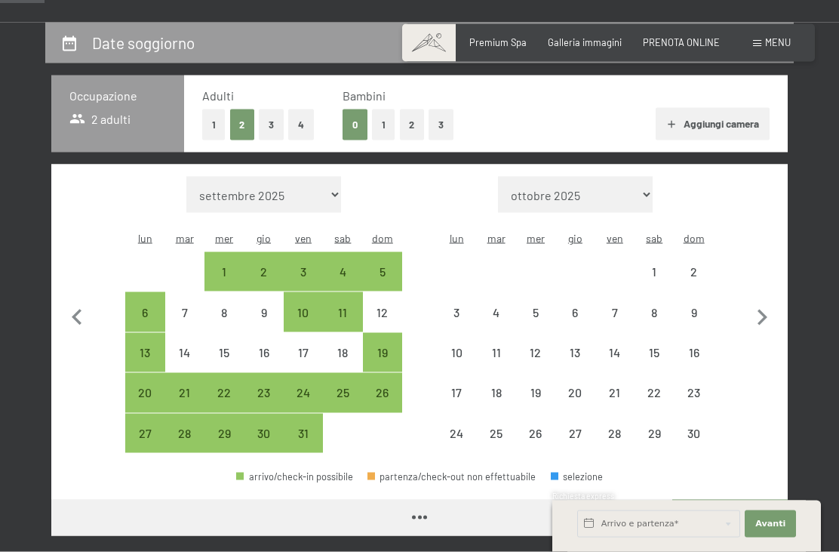
scroll to position [276, 0]
click at [764, 314] on icon "button" at bounding box center [763, 317] width 32 height 32
select select "2025-11-01"
select select "2025-12-01"
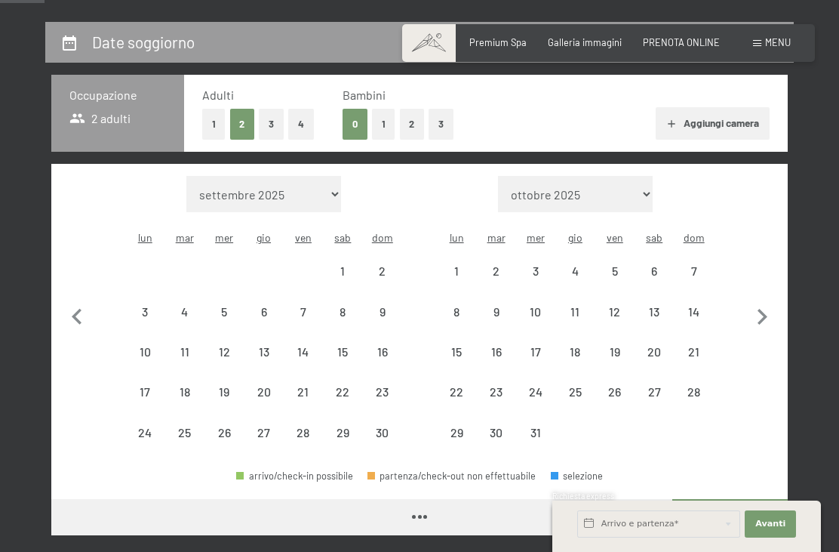
select select "2025-11-01"
select select "2025-12-01"
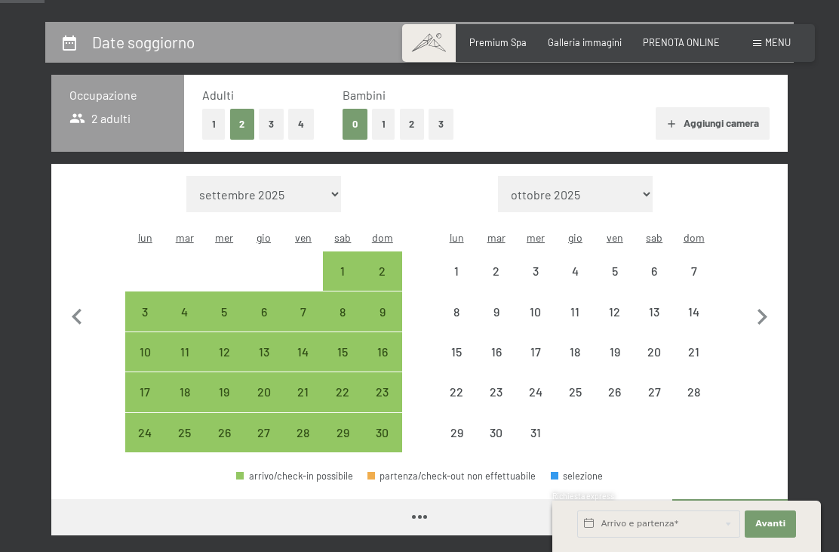
select select "2025-11-01"
select select "2025-12-01"
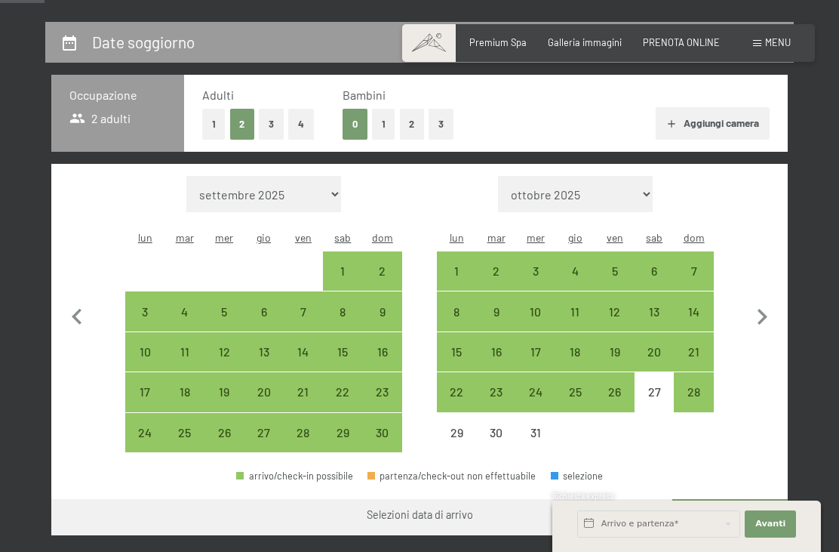
click at [646, 266] on div "6" at bounding box center [654, 283] width 36 height 36
select select "2025-11-01"
select select "2025-12-01"
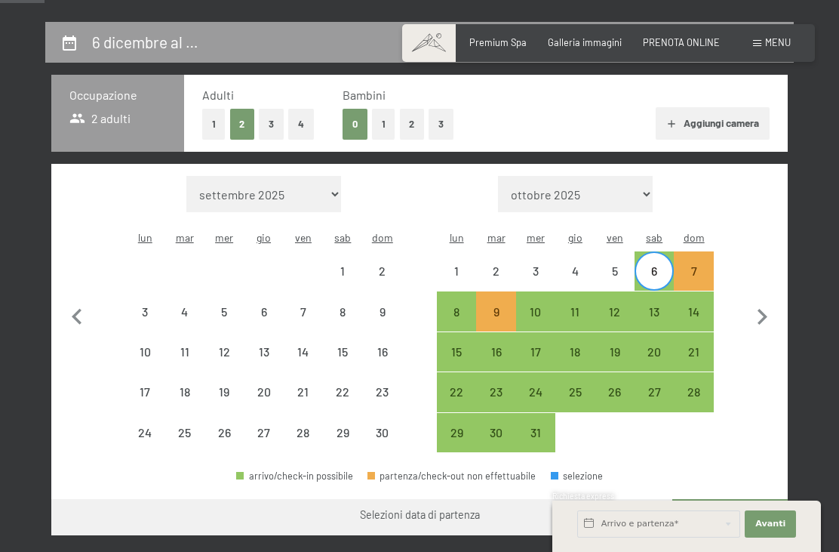
click at [334, 265] on div "1" at bounding box center [343, 283] width 36 height 36
select select "2025-11-01"
select select "2025-12-01"
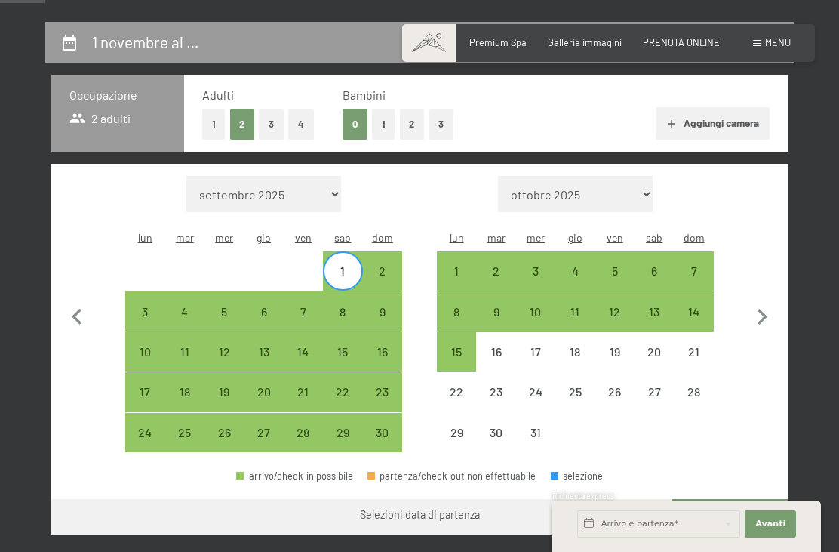
click at [219, 293] on div "5" at bounding box center [224, 311] width 36 height 36
select select "2025-11-01"
select select "2025-12-01"
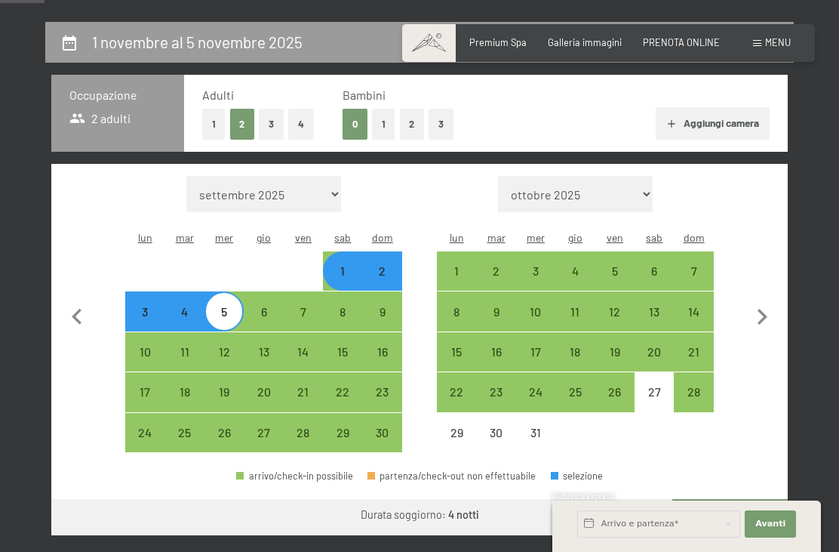
click at [177, 306] on div "4" at bounding box center [185, 324] width 36 height 36
select select "2025-11-01"
select select "2025-12-01"
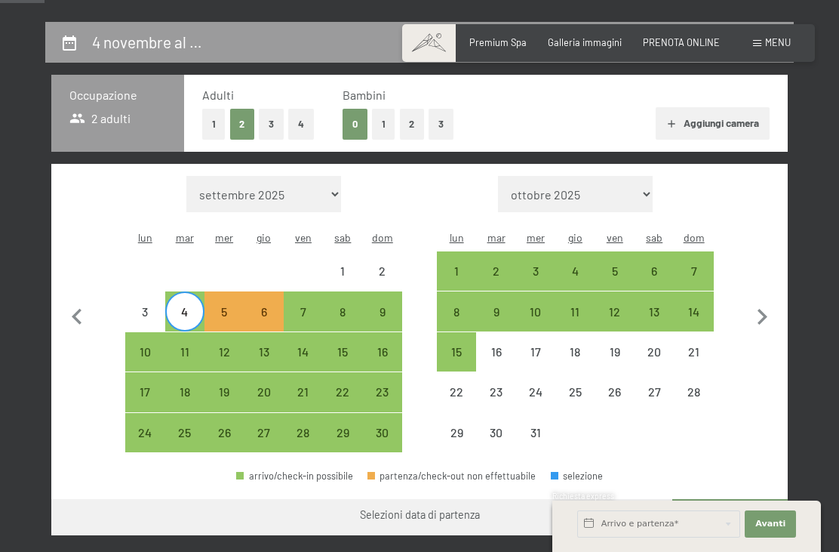
click at [757, 40] on span at bounding box center [757, 43] width 8 height 7
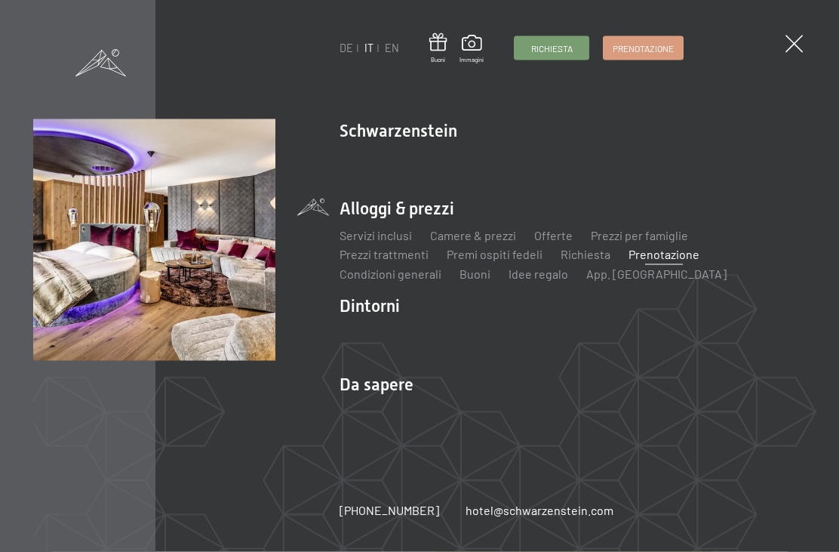
scroll to position [0, 0]
click at [652, 261] on link "Prenotazione" at bounding box center [664, 254] width 71 height 14
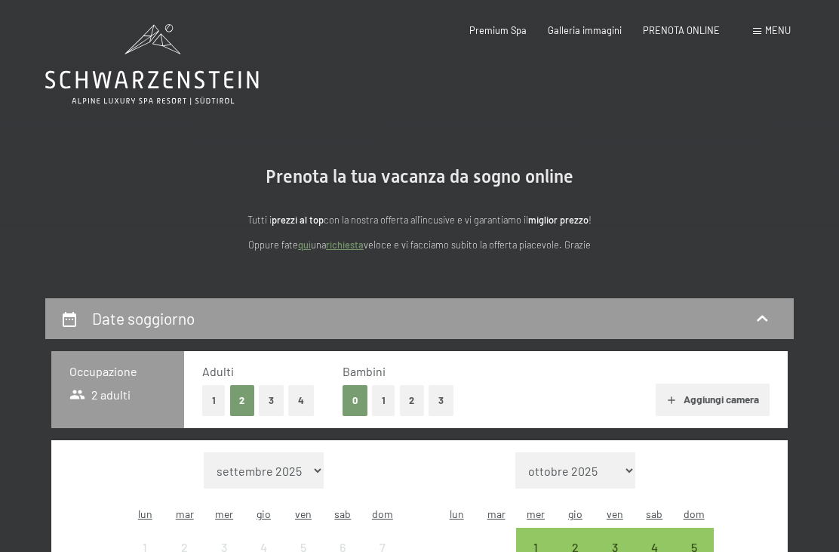
click at [758, 35] on div "Menu" at bounding box center [772, 31] width 38 height 14
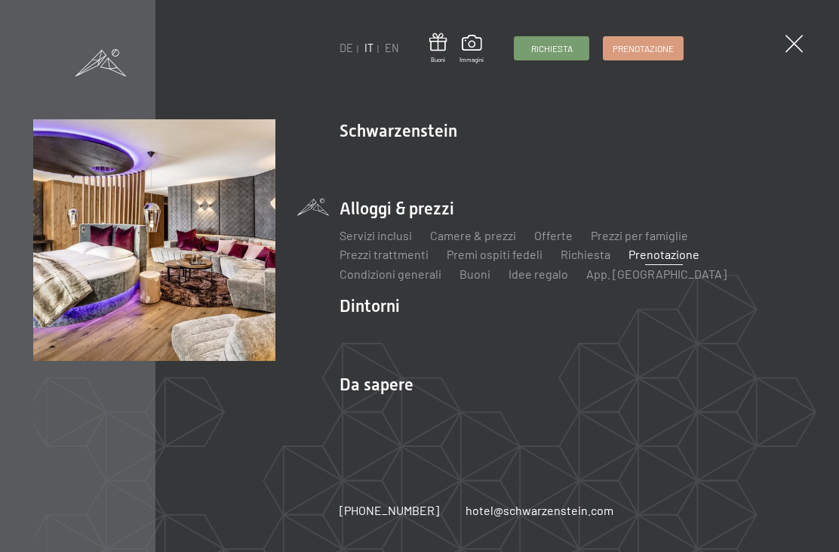
click at [801, 43] on span at bounding box center [794, 43] width 17 height 17
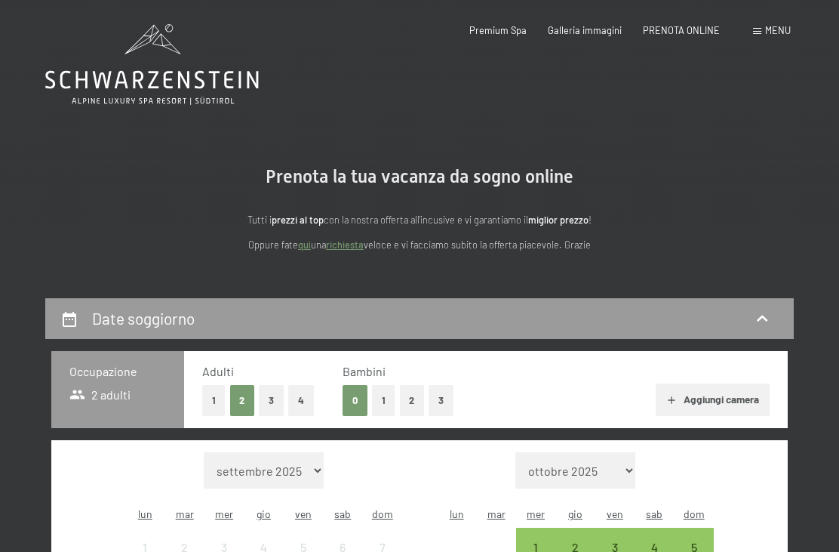
click at [759, 36] on div "Menu" at bounding box center [772, 31] width 38 height 14
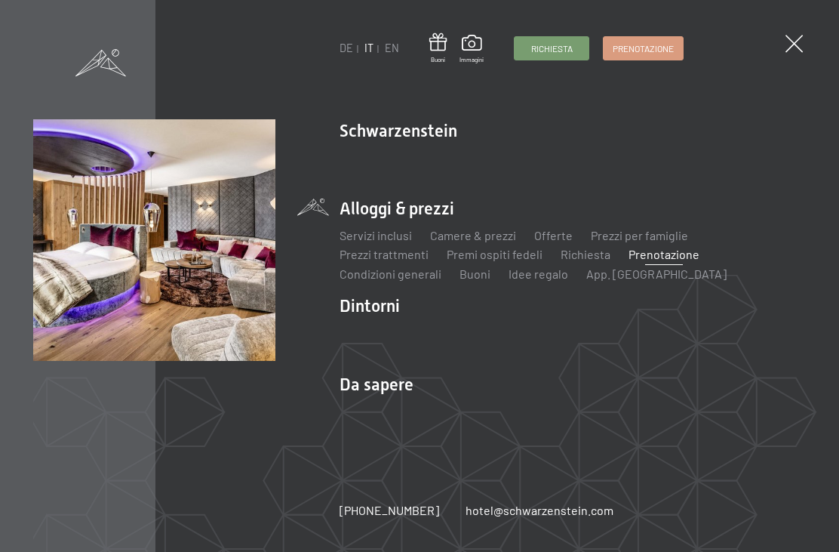
click at [794, 43] on span at bounding box center [794, 43] width 17 height 17
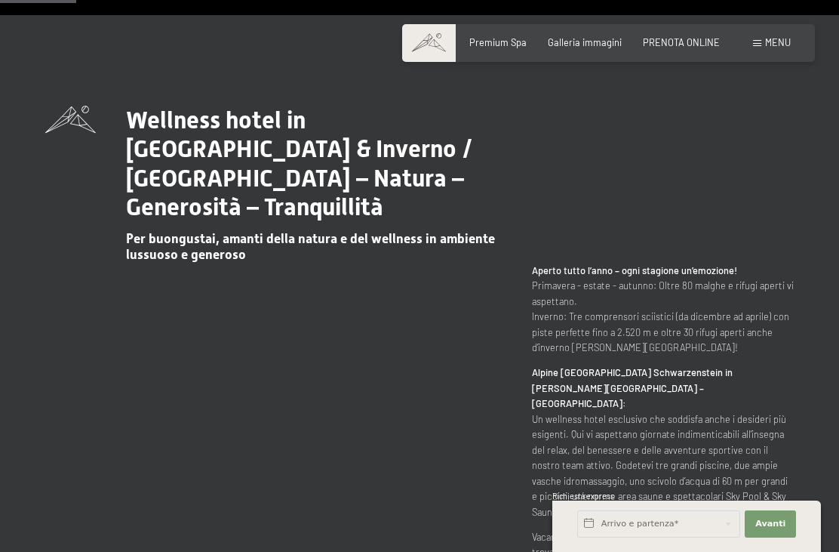
scroll to position [536, 0]
click at [756, 43] on span at bounding box center [757, 43] width 8 height 7
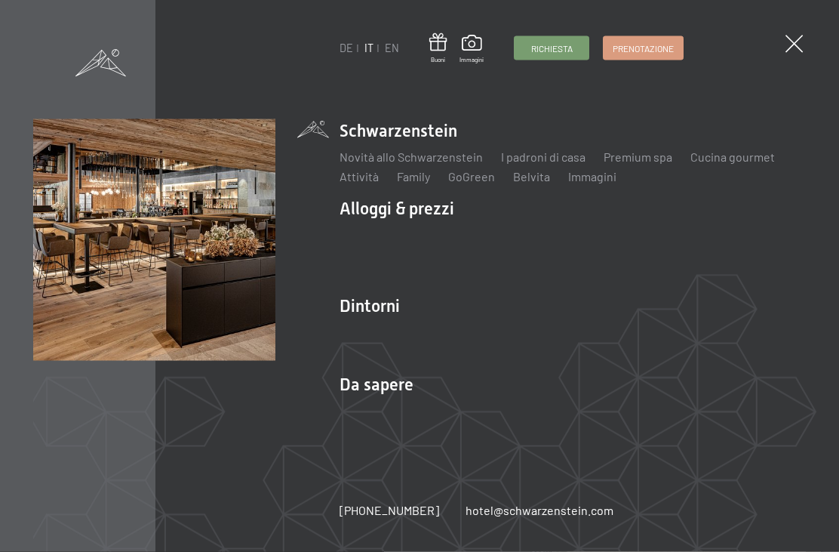
scroll to position [537, 0]
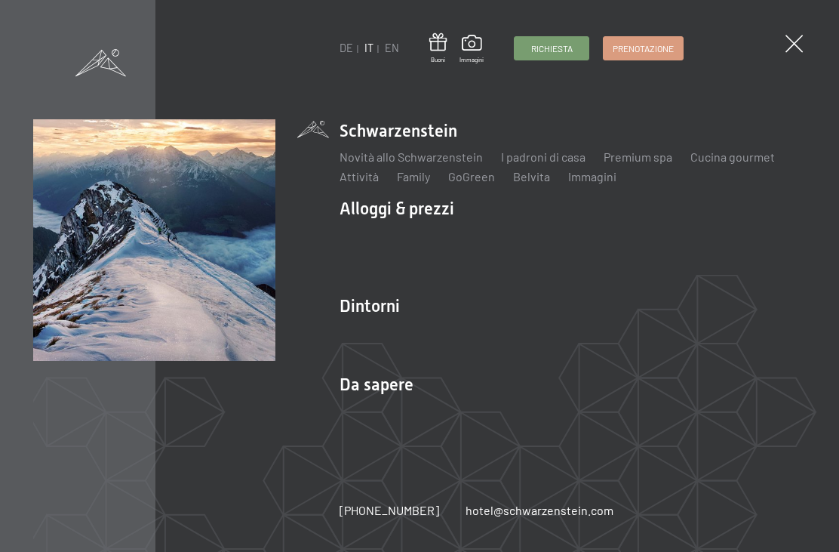
click at [355, 311] on img at bounding box center [186, 186] width 372 height 372
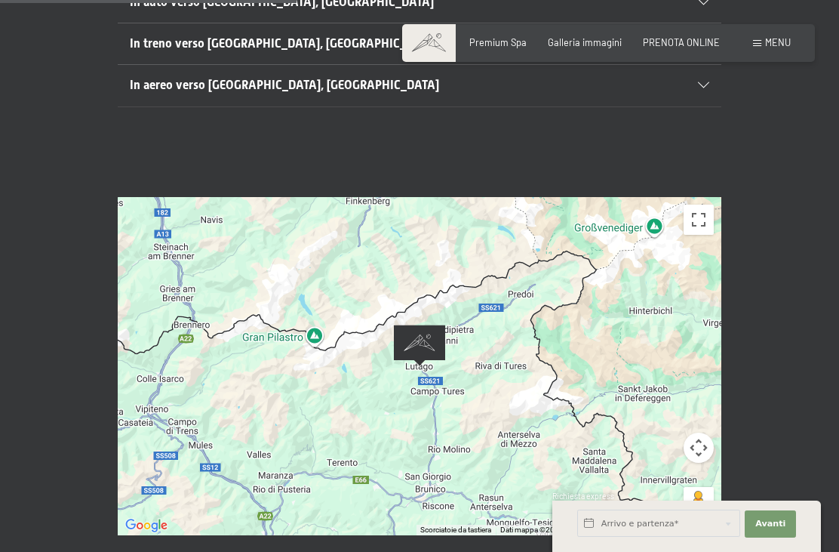
scroll to position [411, 0]
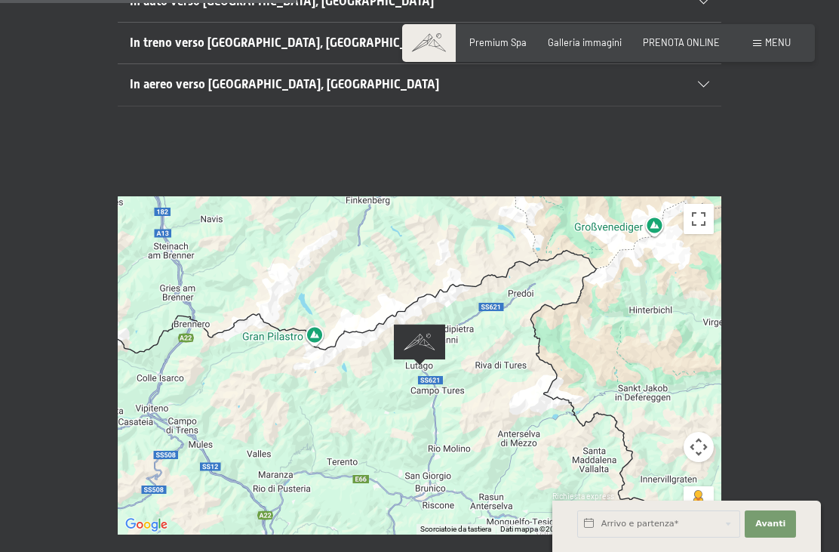
click at [695, 432] on button "Controlli di visualizzazione della mappa" at bounding box center [699, 447] width 30 height 30
click at [656, 470] on button "Zoom indietro" at bounding box center [661, 485] width 30 height 30
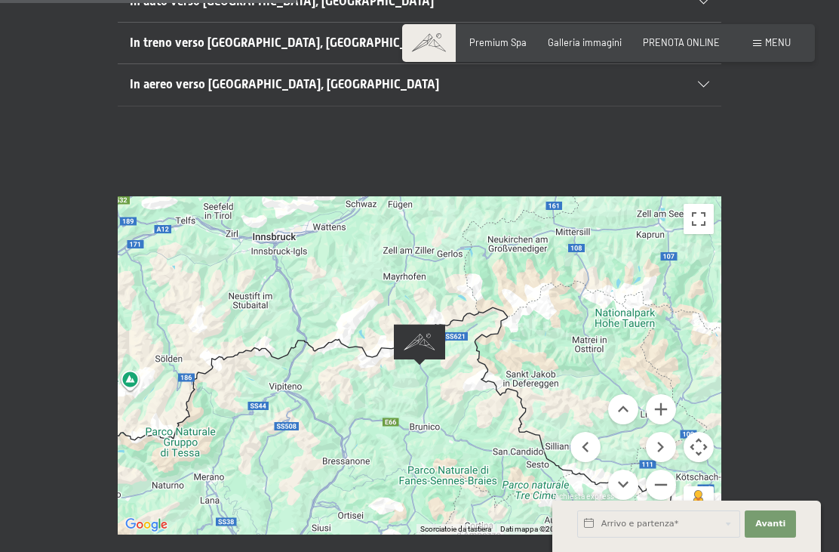
click at [660, 470] on button "Zoom indietro" at bounding box center [661, 485] width 30 height 30
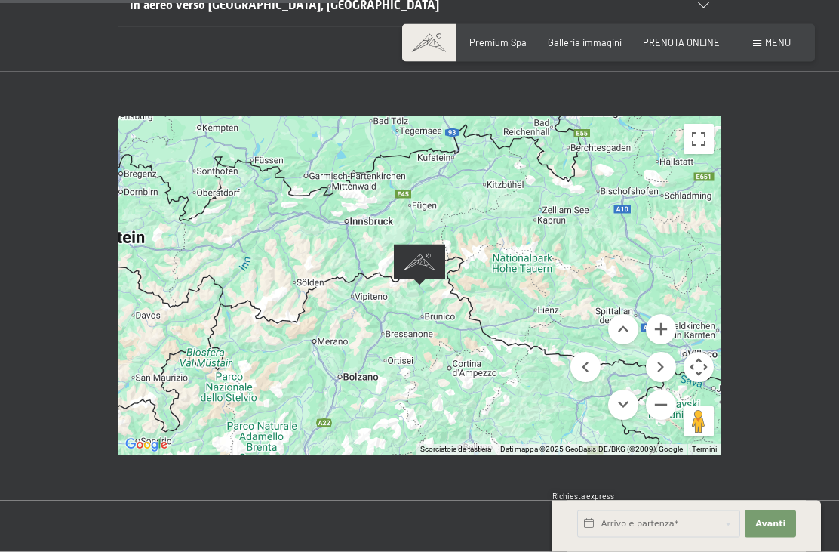
scroll to position [477, 0]
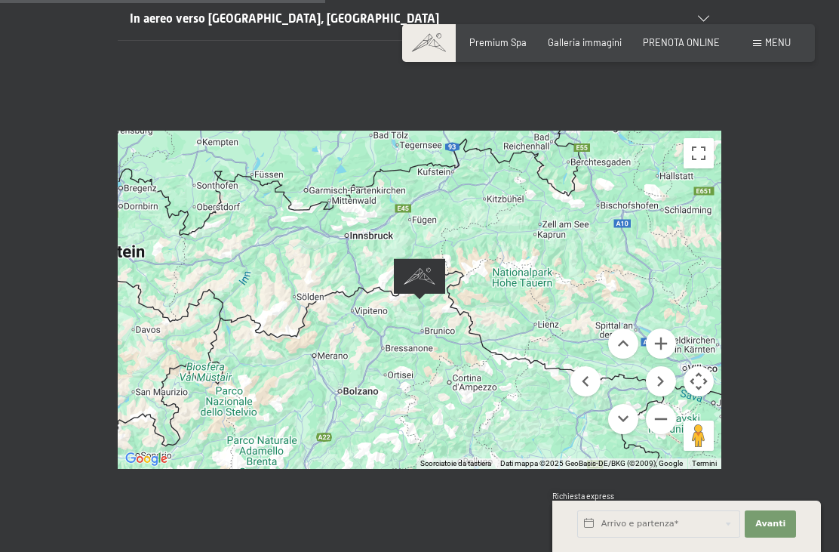
click at [745, 45] on div "Prenotazione Richiesta Premium Spa Galleria immagini PRENOTA ONLINE Menu DE IT …" at bounding box center [609, 43] width 365 height 14
click at [776, 46] on span "Menu" at bounding box center [778, 42] width 26 height 12
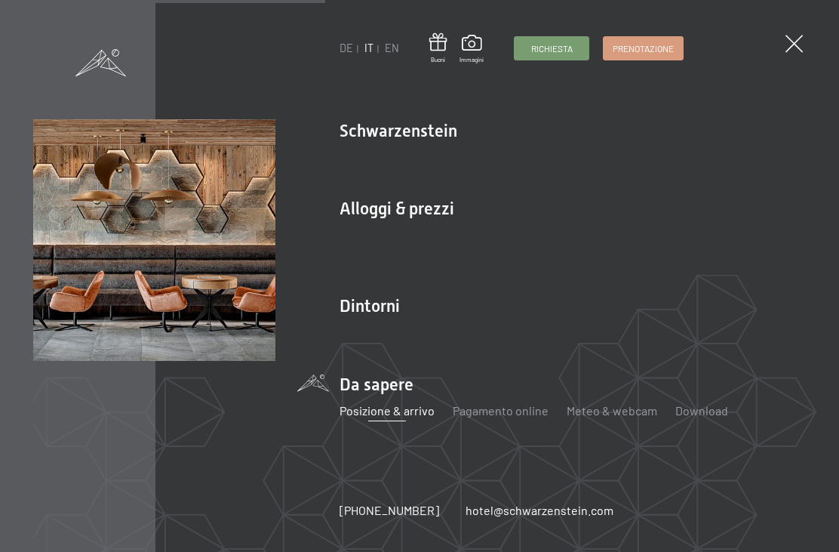
click at [469, 56] on span "Immagini" at bounding box center [472, 60] width 24 height 8
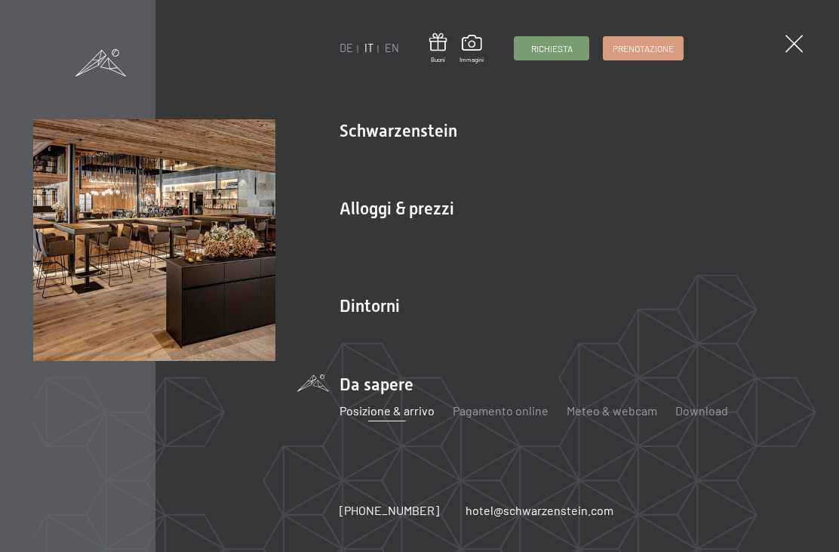
click at [736, 164] on link "Cucina gourmet" at bounding box center [733, 156] width 85 height 14
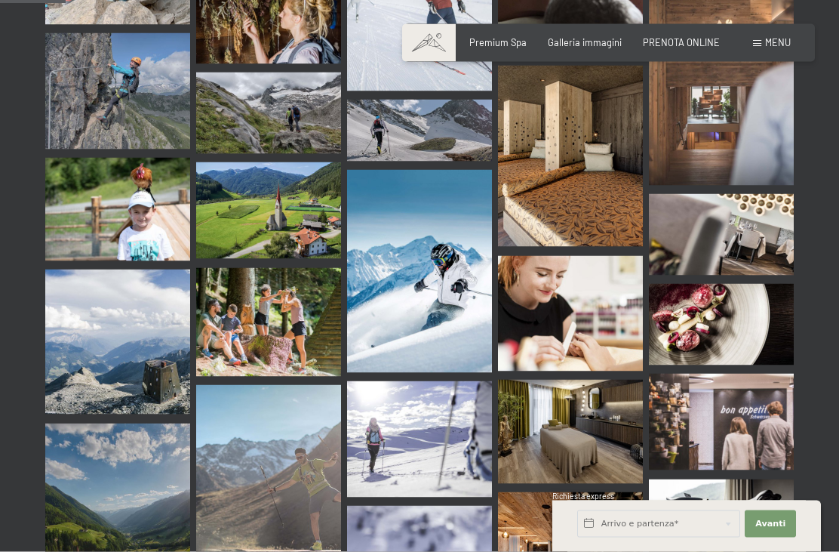
scroll to position [914, 0]
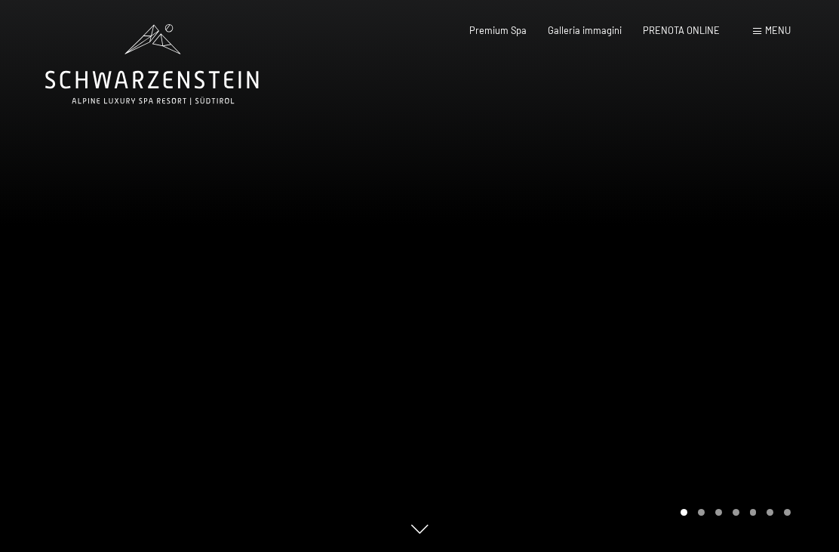
click at [473, 357] on div at bounding box center [630, 276] width 420 height 552
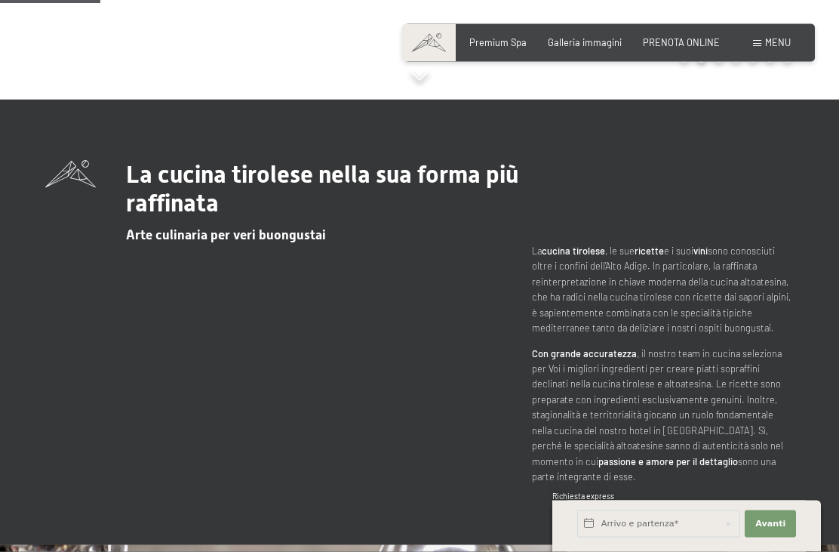
scroll to position [470, 0]
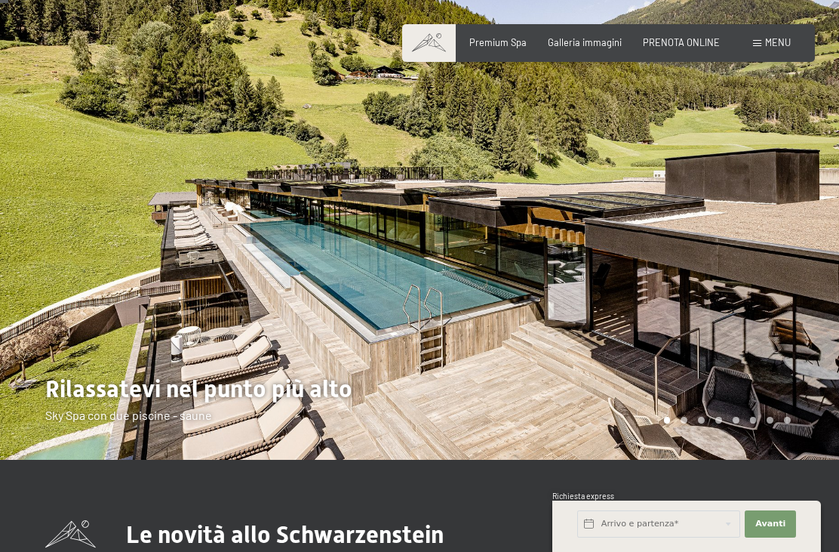
scroll to position [21, 0]
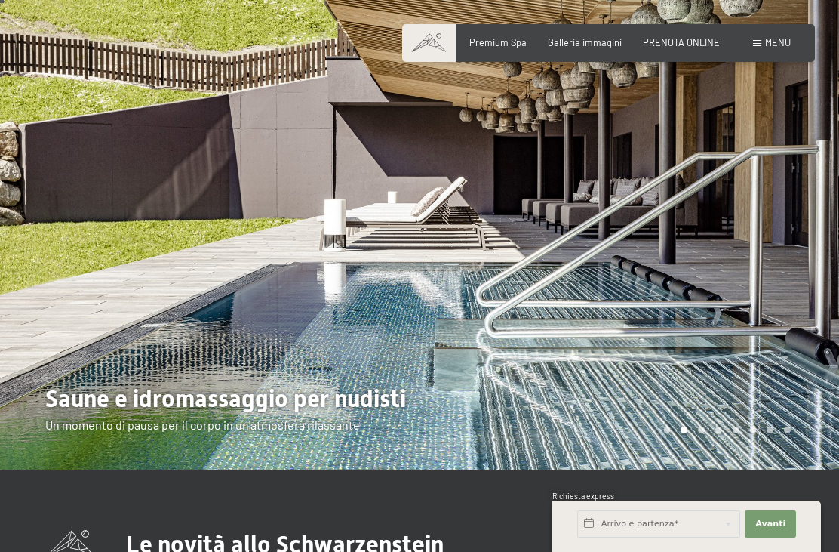
click at [412, 377] on div at bounding box center [210, 224] width 420 height 491
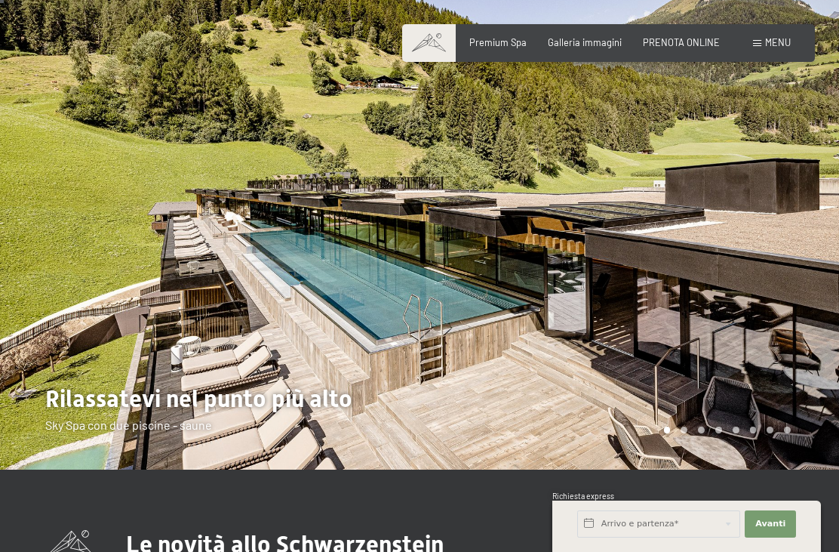
click at [420, 384] on div at bounding box center [630, 224] width 420 height 491
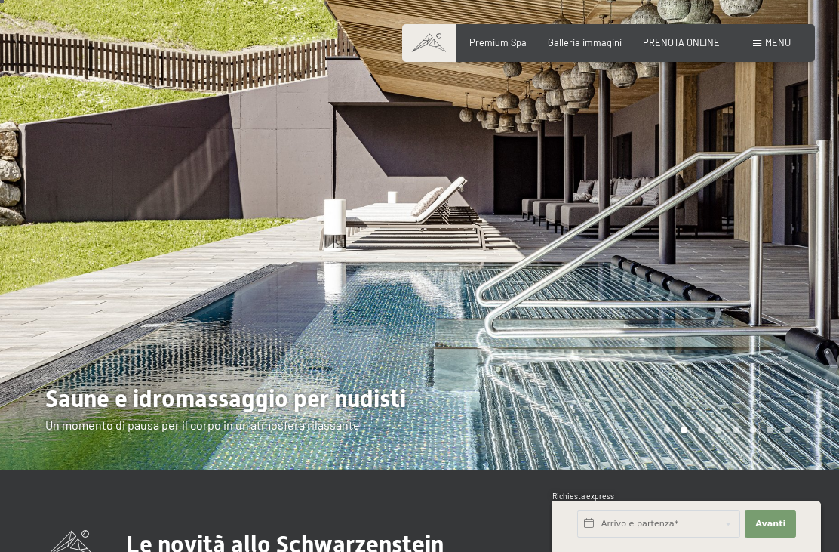
click at [434, 388] on div at bounding box center [630, 224] width 420 height 491
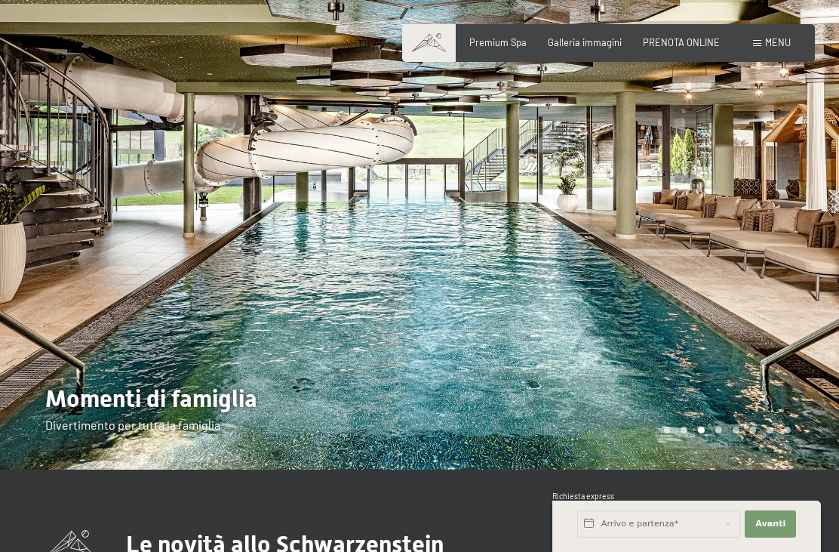
click at [556, 356] on div at bounding box center [630, 224] width 420 height 491
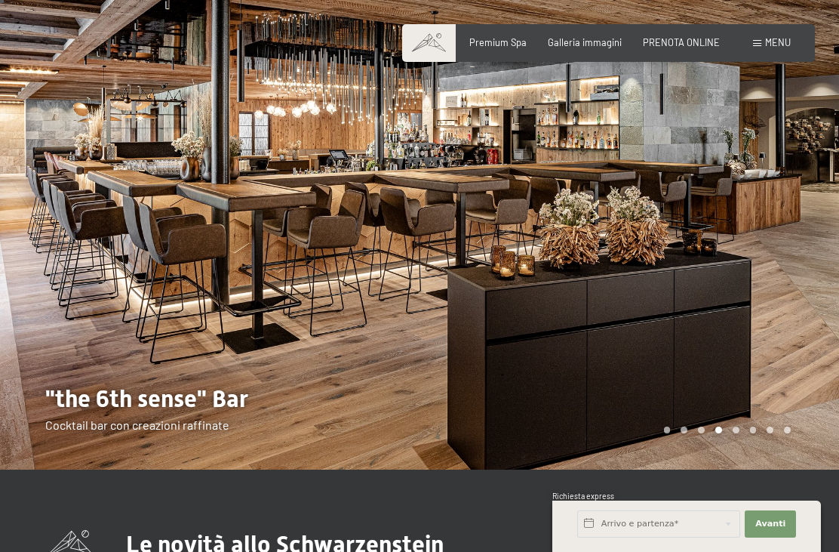
click at [581, 367] on div at bounding box center [630, 224] width 420 height 491
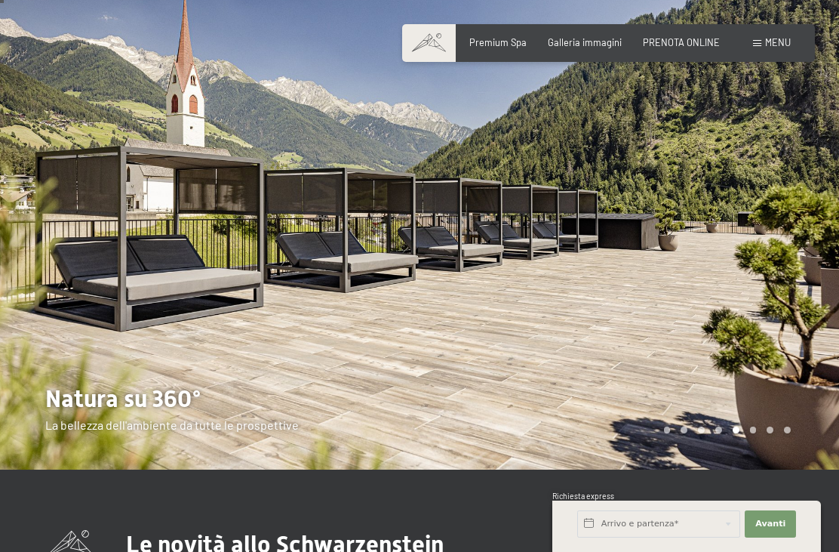
click at [608, 362] on div at bounding box center [630, 224] width 420 height 491
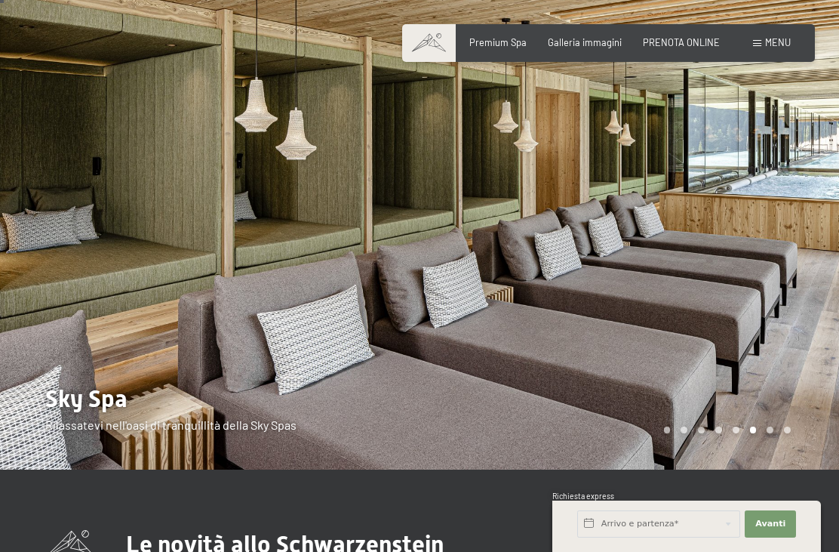
click at [624, 374] on div at bounding box center [630, 224] width 420 height 491
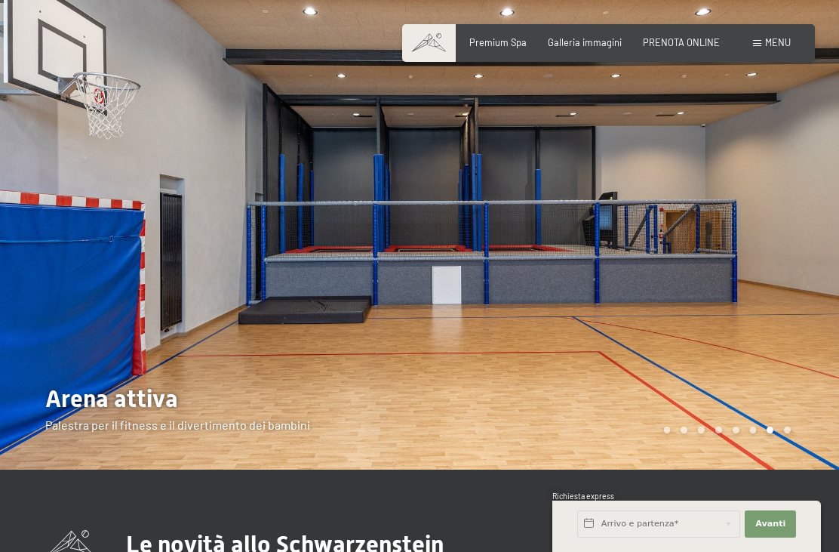
click at [649, 380] on div at bounding box center [630, 224] width 420 height 491
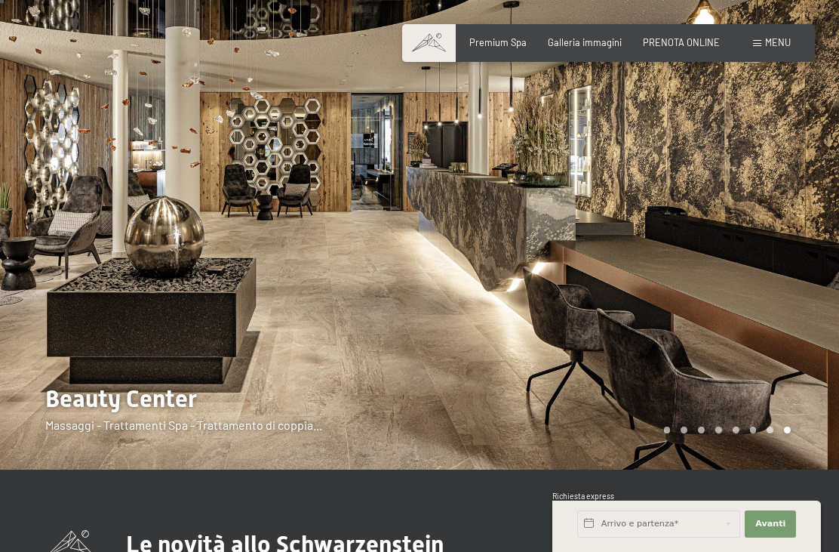
click at [653, 383] on div at bounding box center [630, 224] width 420 height 491
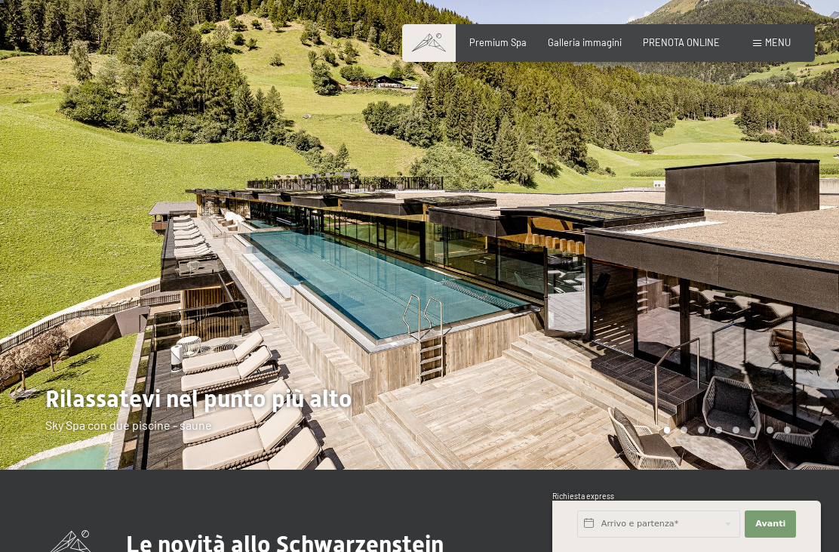
click at [670, 387] on div at bounding box center [630, 224] width 420 height 491
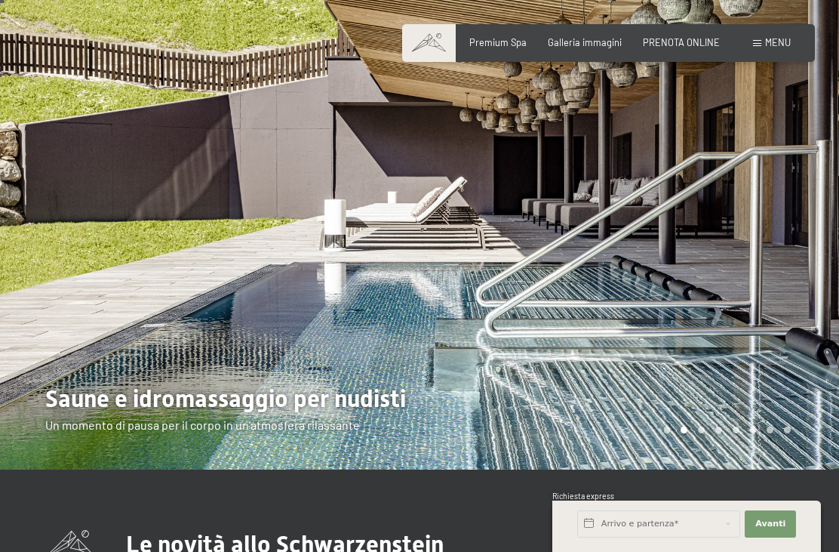
click at [765, 48] on div "Menu" at bounding box center [772, 43] width 38 height 14
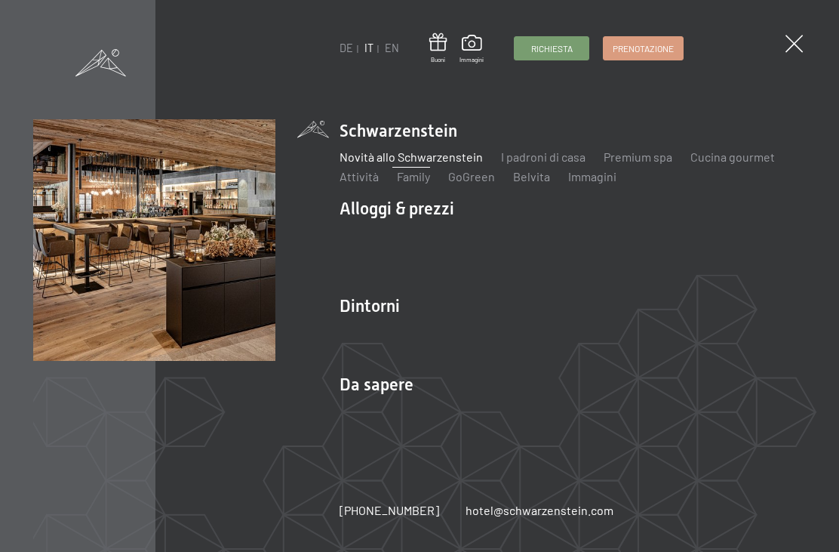
click at [537, 183] on link "Belvita" at bounding box center [531, 176] width 37 height 14
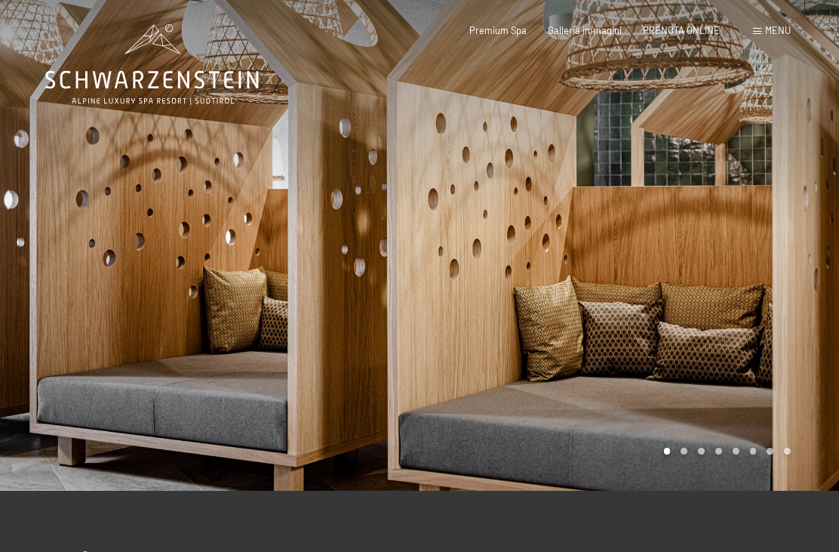
click at [695, 260] on div at bounding box center [630, 245] width 420 height 491
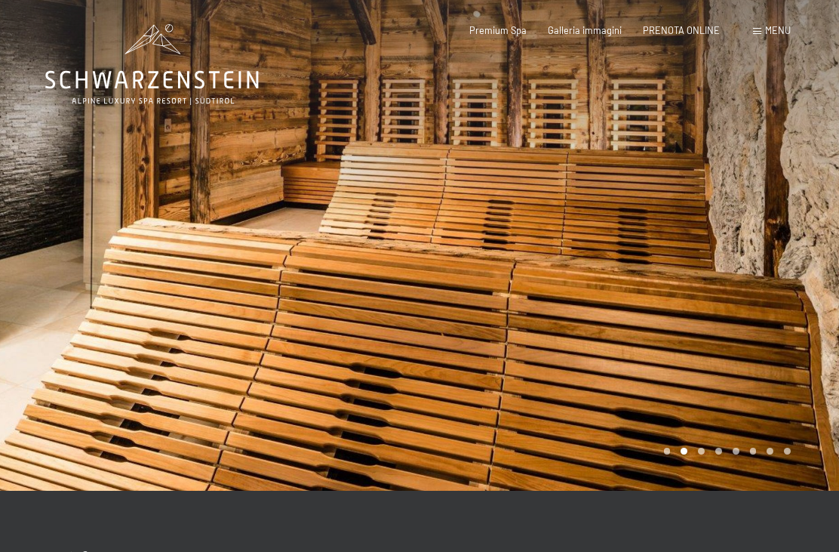
click at [628, 358] on div at bounding box center [630, 245] width 420 height 491
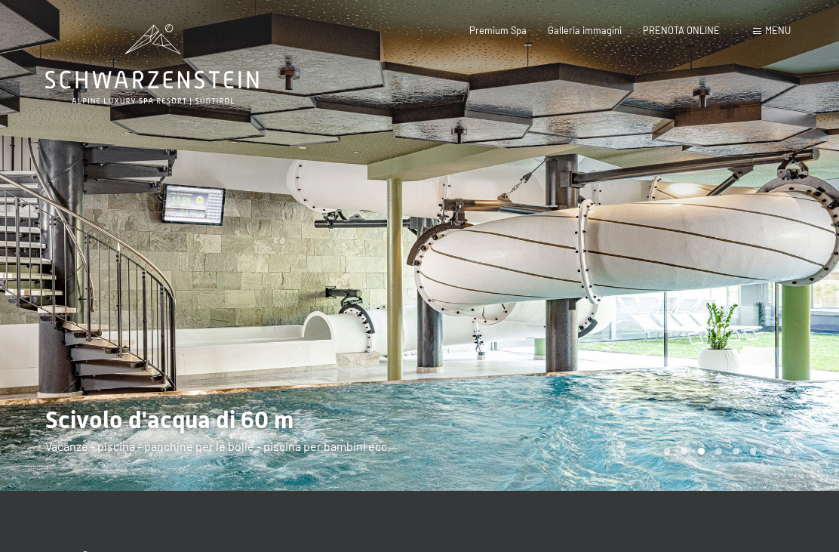
click at [642, 362] on div at bounding box center [630, 245] width 420 height 491
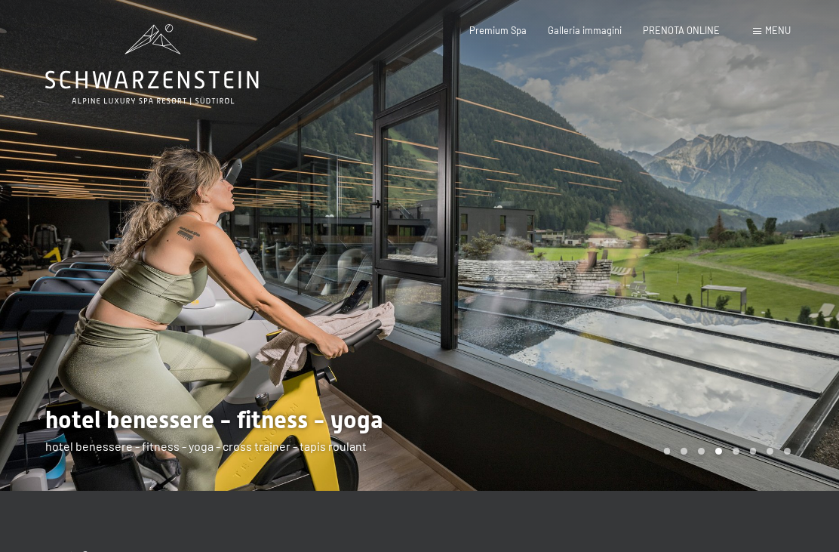
click at [640, 368] on div at bounding box center [630, 245] width 420 height 491
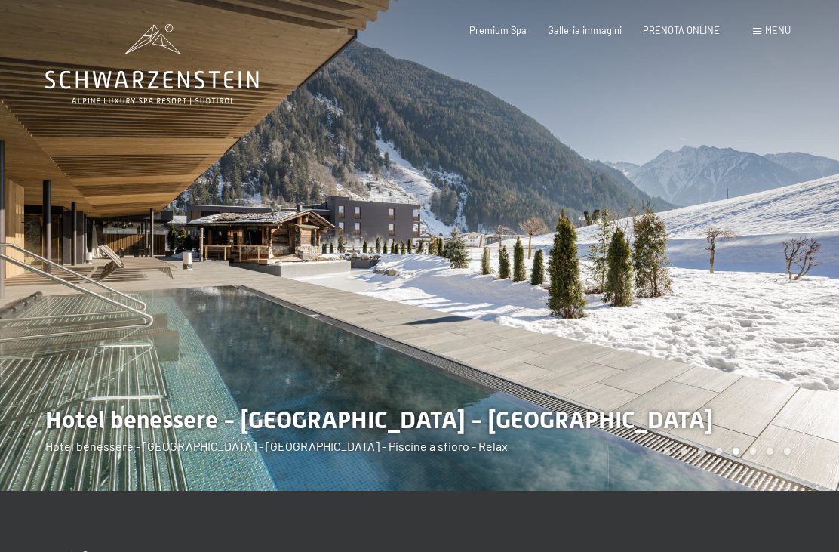
click at [584, 313] on div at bounding box center [630, 245] width 420 height 491
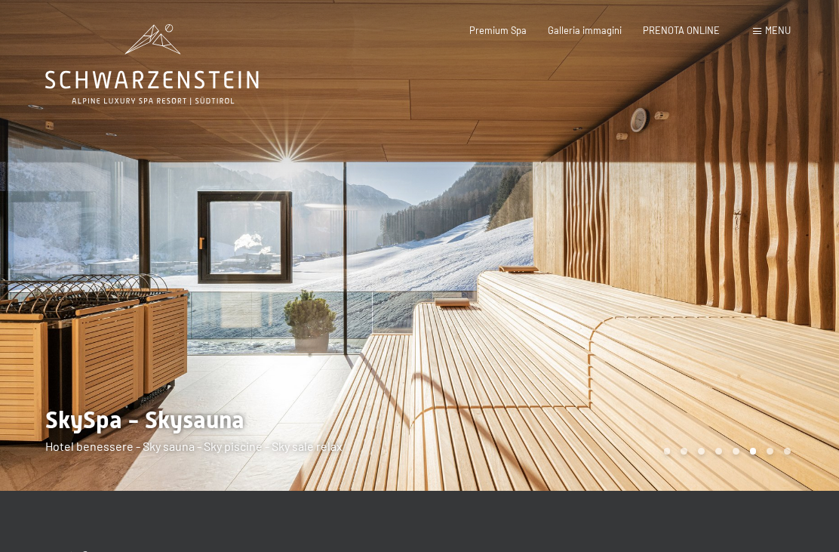
click at [559, 304] on div at bounding box center [630, 245] width 420 height 491
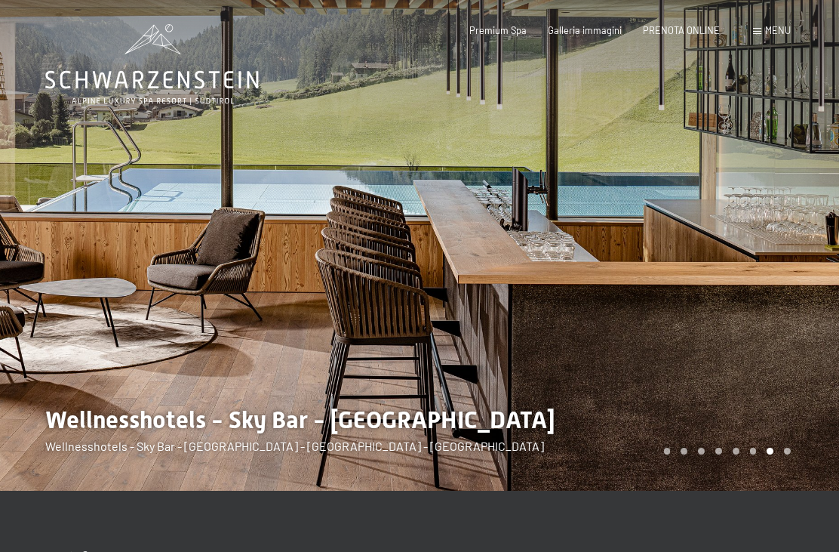
click at [639, 340] on div at bounding box center [630, 245] width 420 height 491
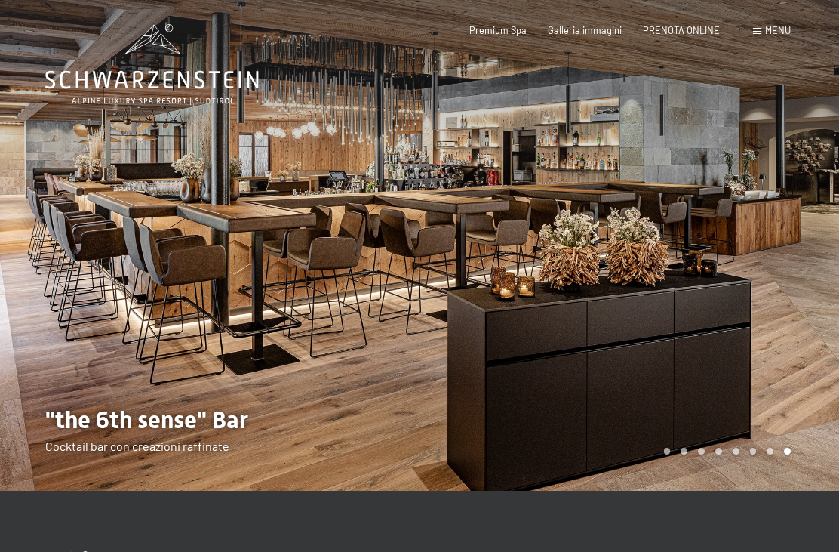
click at [655, 353] on div at bounding box center [630, 245] width 420 height 491
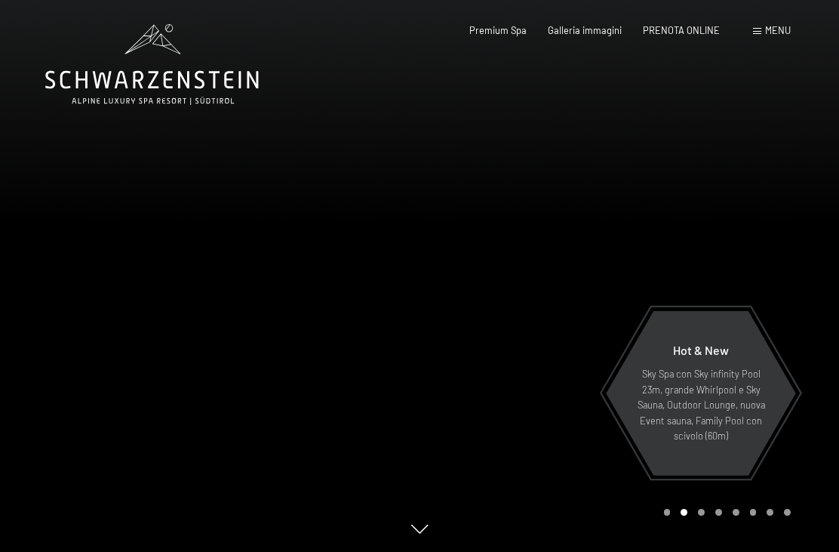
click at [773, 34] on span "Menu" at bounding box center [778, 30] width 26 height 12
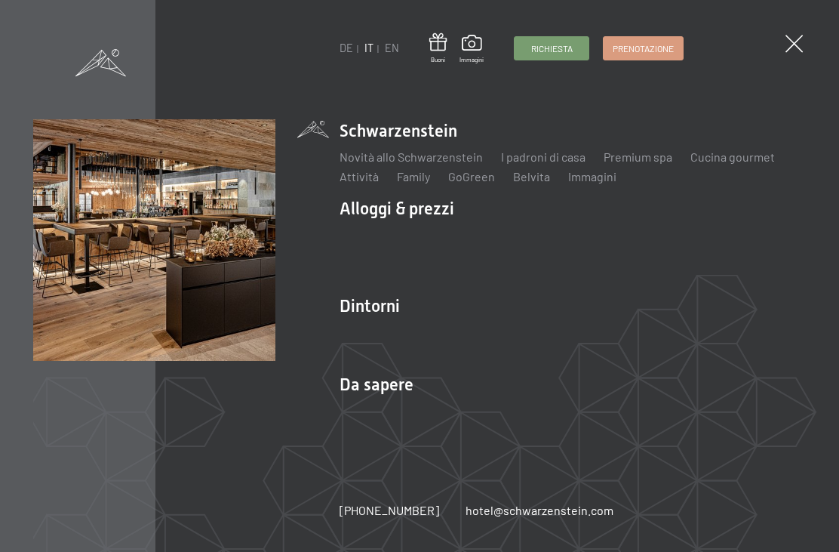
click at [803, 43] on span at bounding box center [794, 43] width 17 height 17
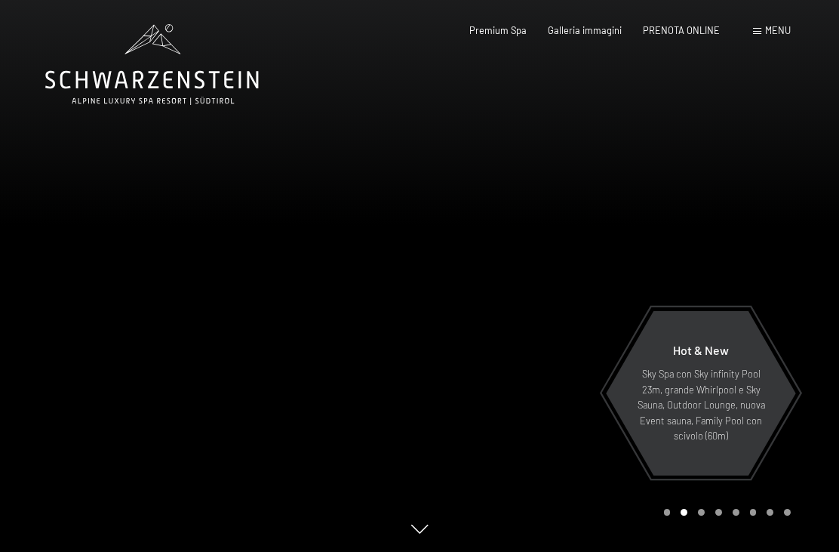
click at [684, 34] on div "PRENOTA ONLINE" at bounding box center [681, 31] width 77 height 14
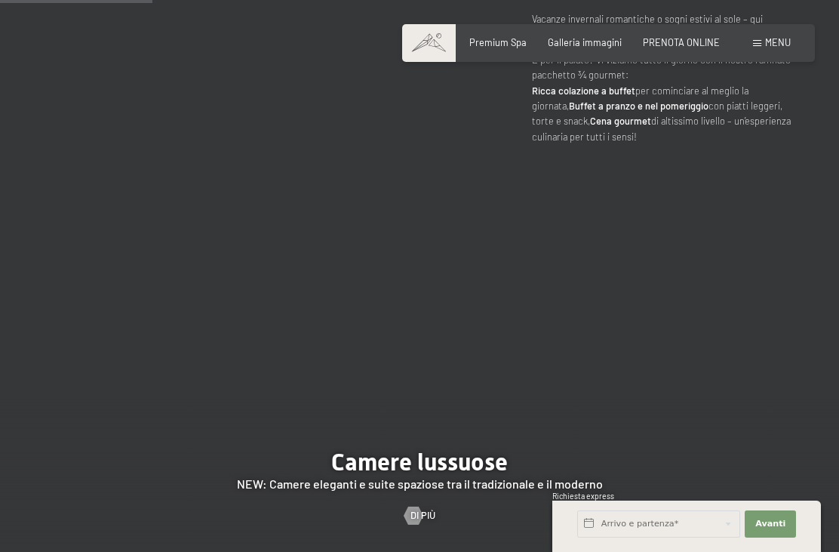
scroll to position [1117, 0]
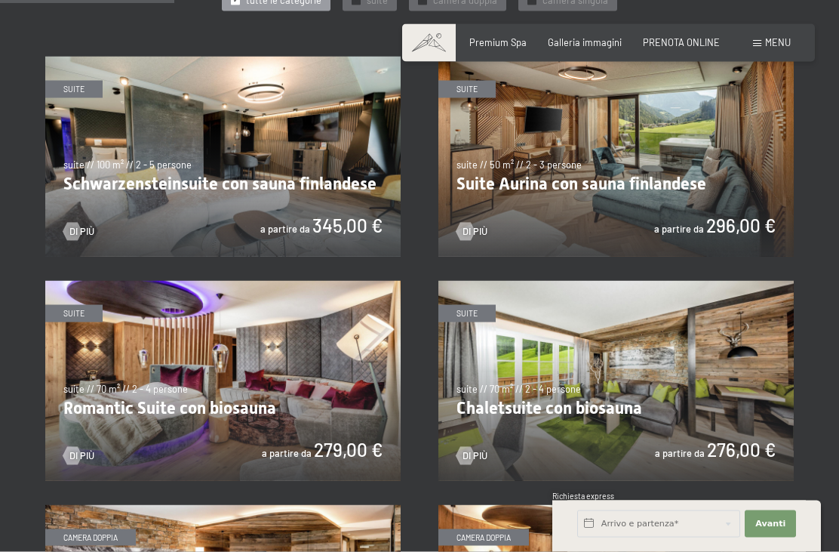
scroll to position [741, 0]
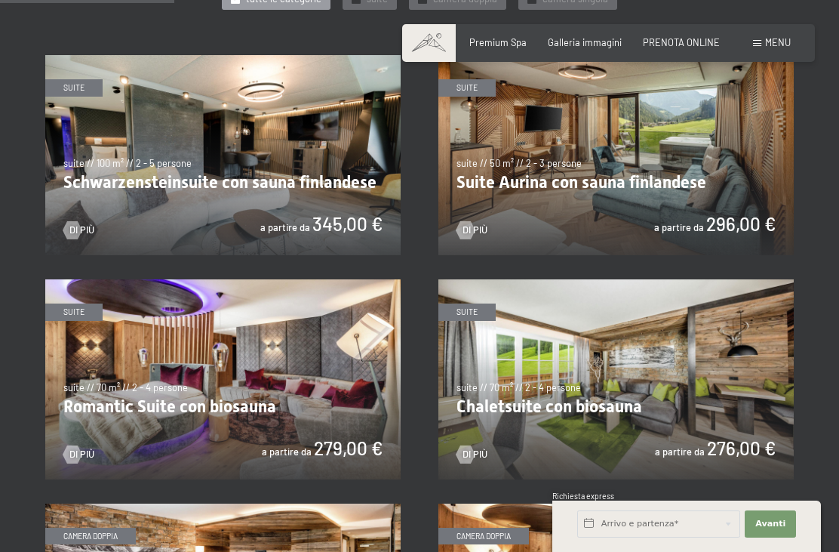
click at [104, 186] on img at bounding box center [223, 155] width 356 height 200
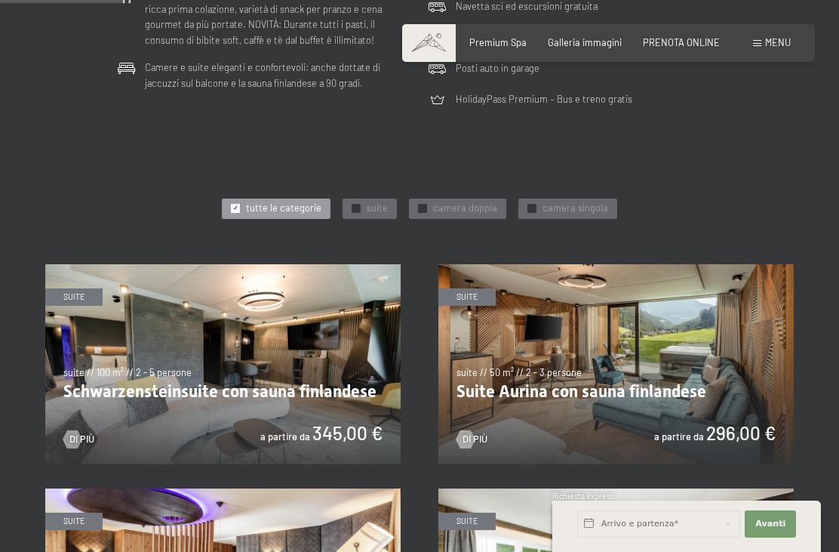
scroll to position [534, 0]
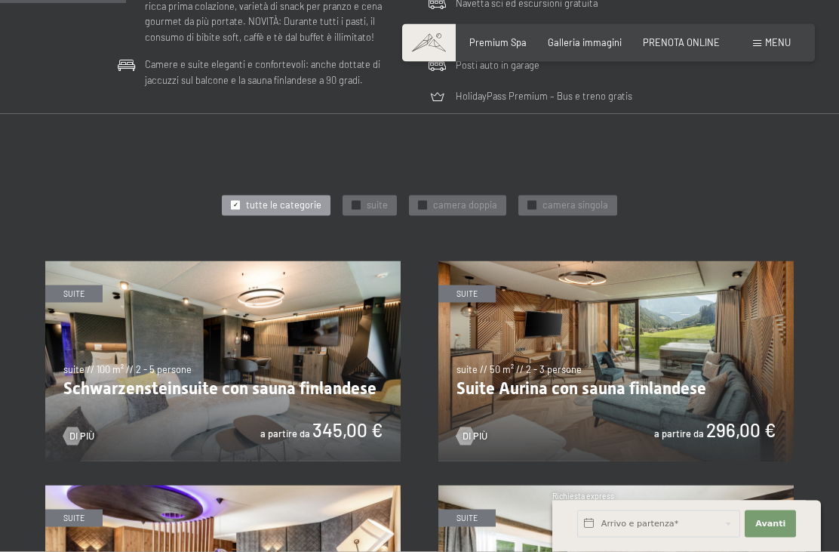
click at [377, 204] on span "suite" at bounding box center [377, 206] width 21 height 14
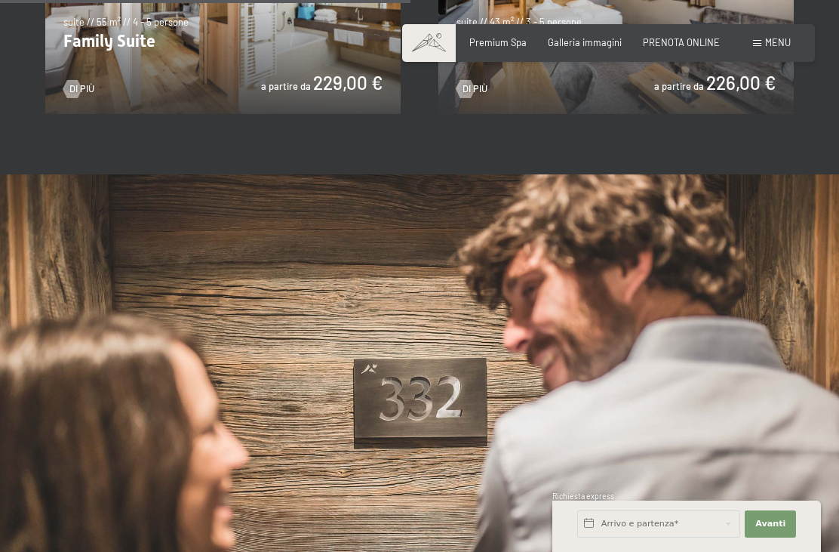
scroll to position [1329, 0]
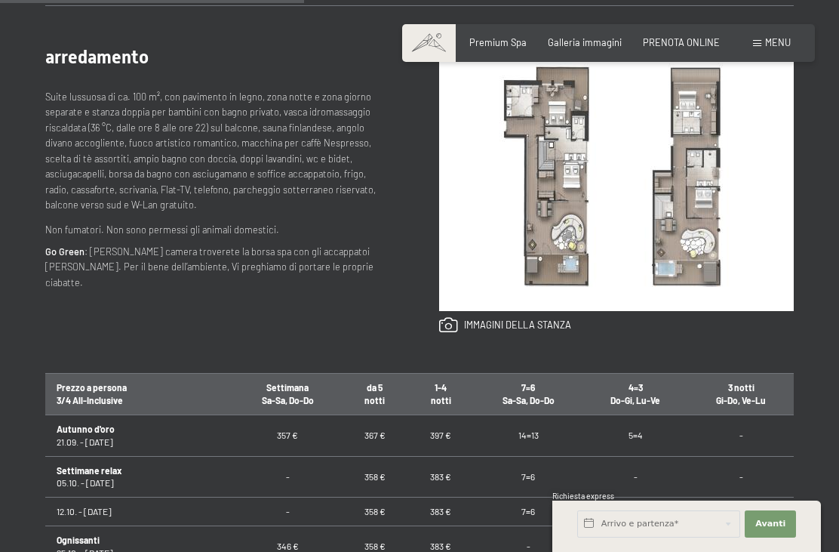
scroll to position [596, 0]
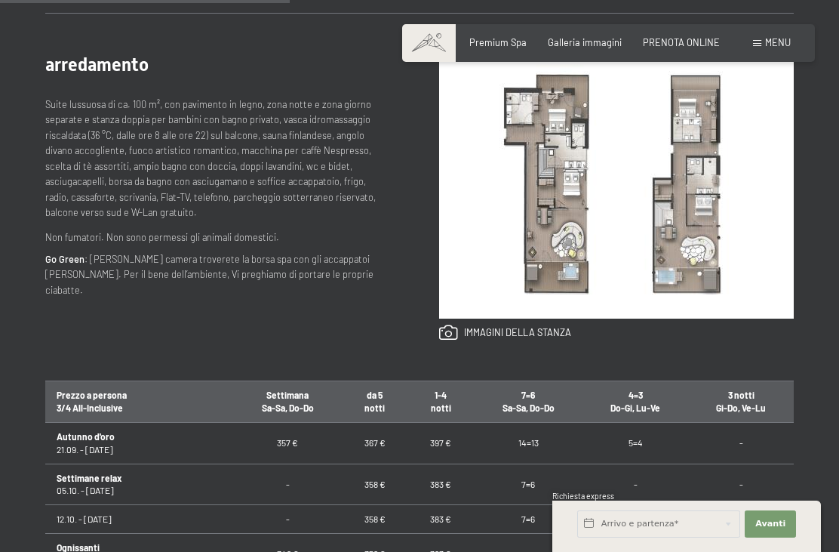
click at [717, 261] on img at bounding box center [616, 186] width 355 height 266
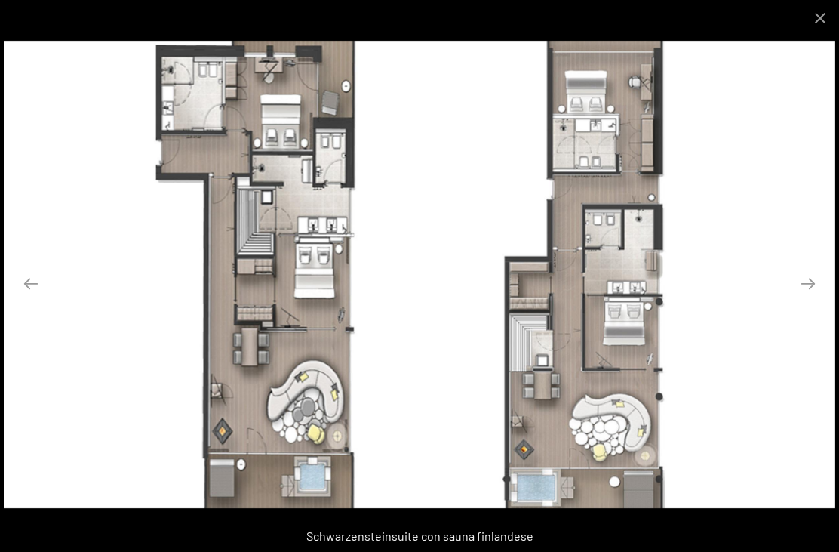
click at [810, 18] on button "Close gallery" at bounding box center [821, 17] width 38 height 35
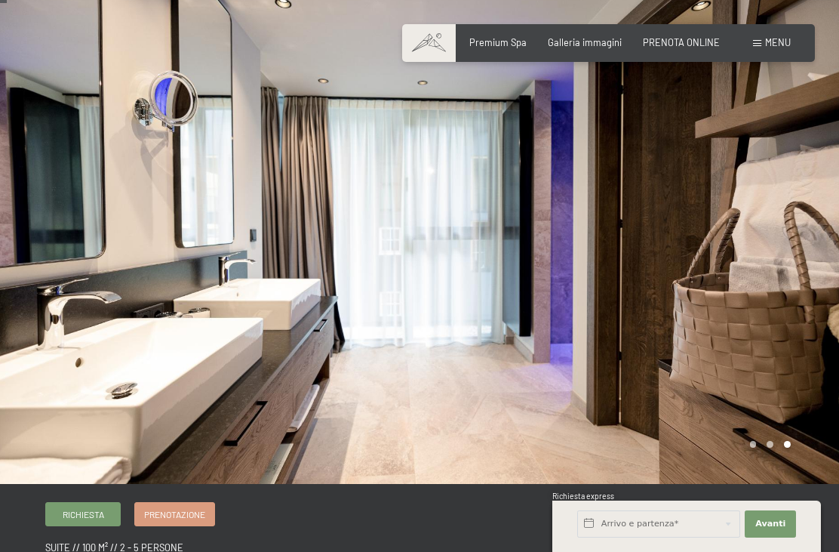
scroll to position [0, 0]
